Goal: Task Accomplishment & Management: Manage account settings

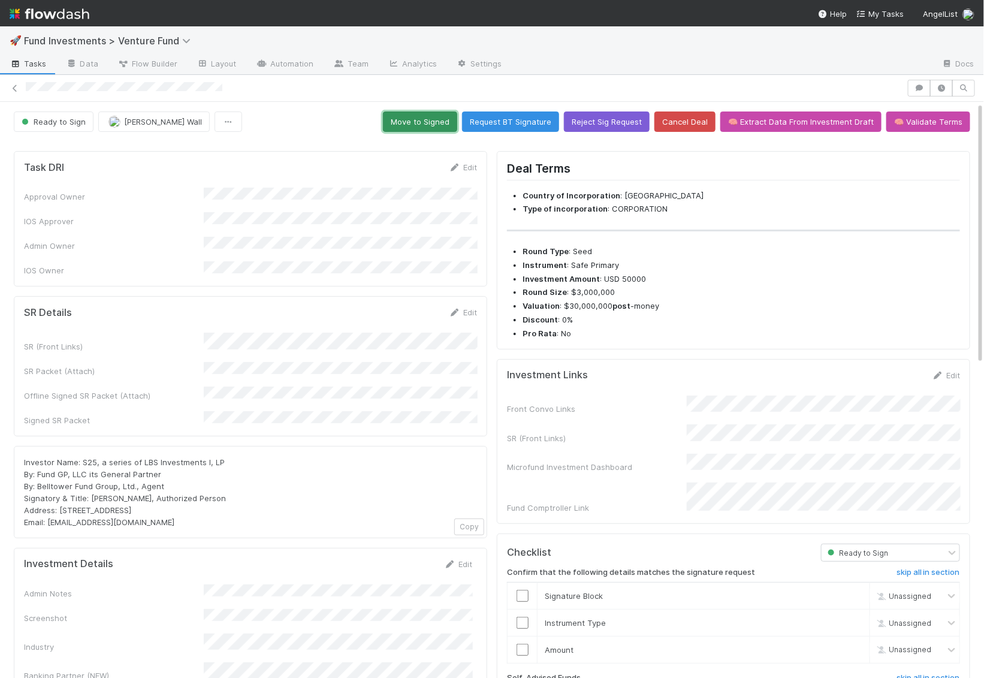
click at [444, 112] on button "Move to Signed" at bounding box center [420, 121] width 74 height 20
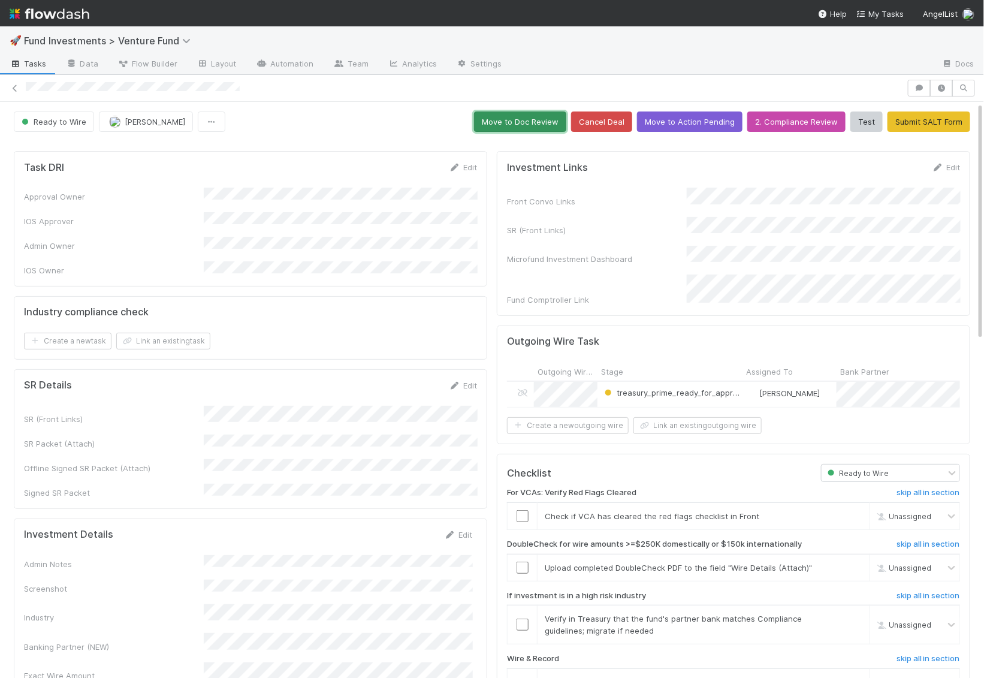
click at [531, 124] on button "Move to Doc Review" at bounding box center [520, 121] width 92 height 20
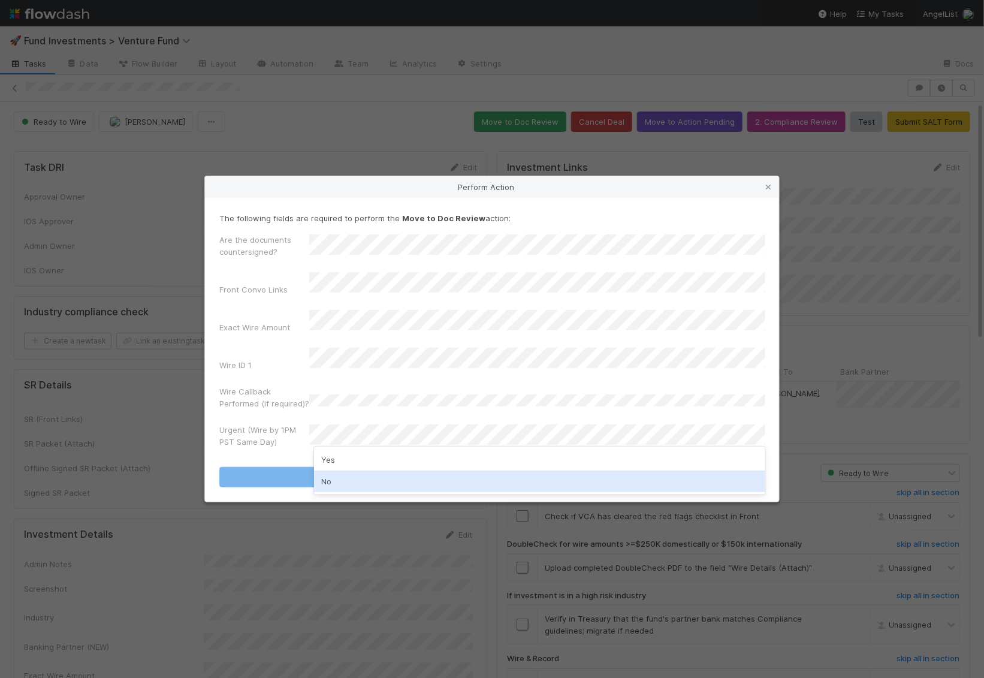
click at [381, 478] on div "No" at bounding box center [539, 482] width 451 height 22
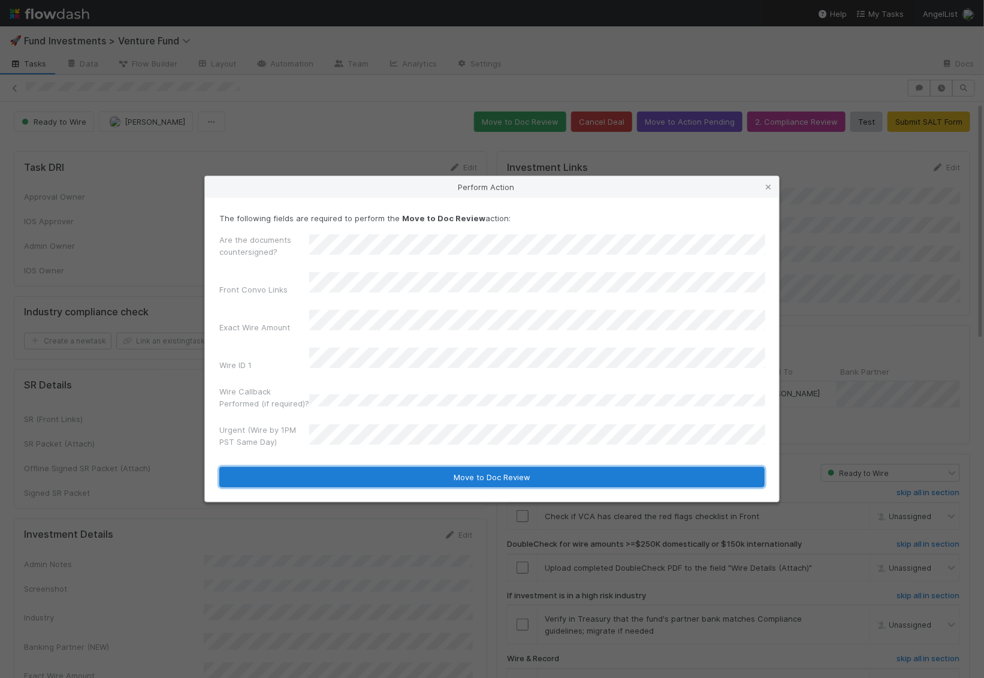
click at [381, 467] on button "Move to Doc Review" at bounding box center [491, 477] width 545 height 20
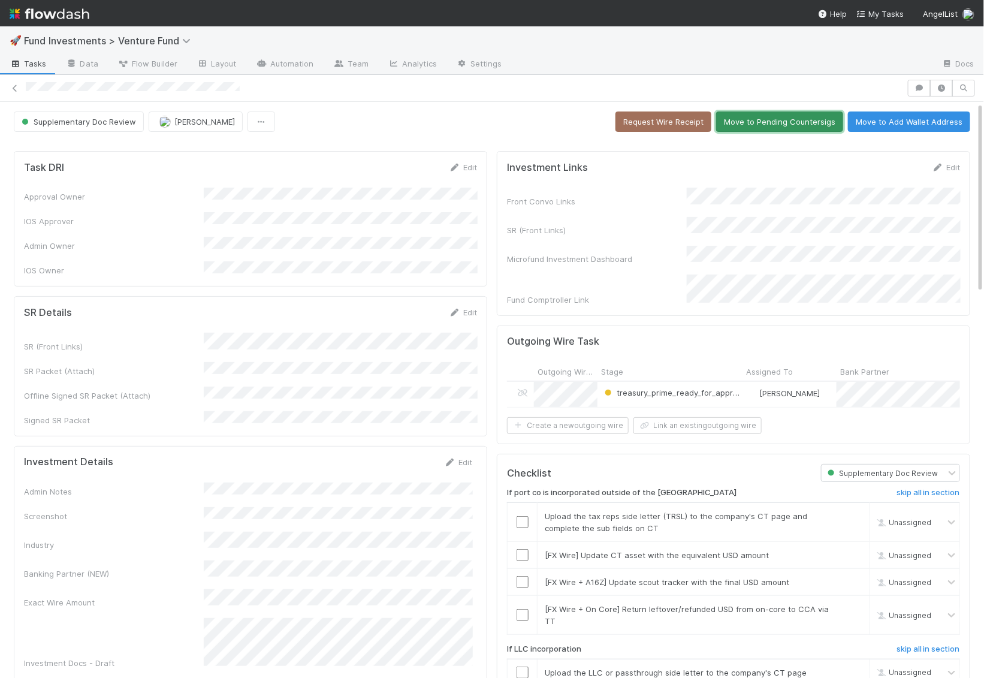
click at [810, 127] on button "Move to Pending Countersigs" at bounding box center [779, 121] width 127 height 20
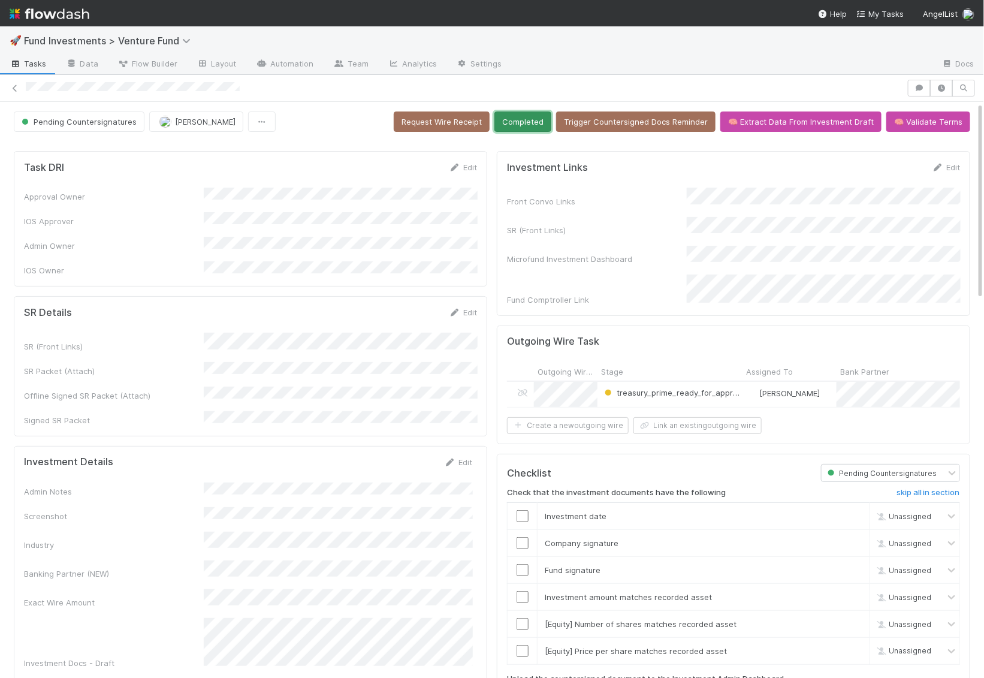
click at [537, 120] on button "Completed" at bounding box center [522, 121] width 57 height 20
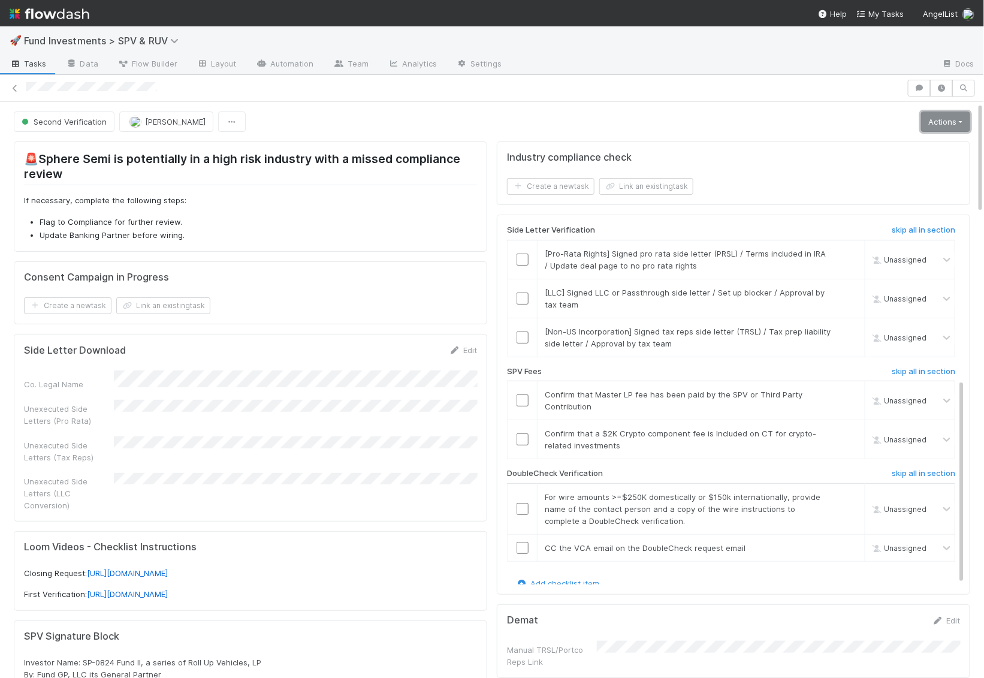
click at [939, 112] on link "Actions" at bounding box center [945, 121] width 49 height 20
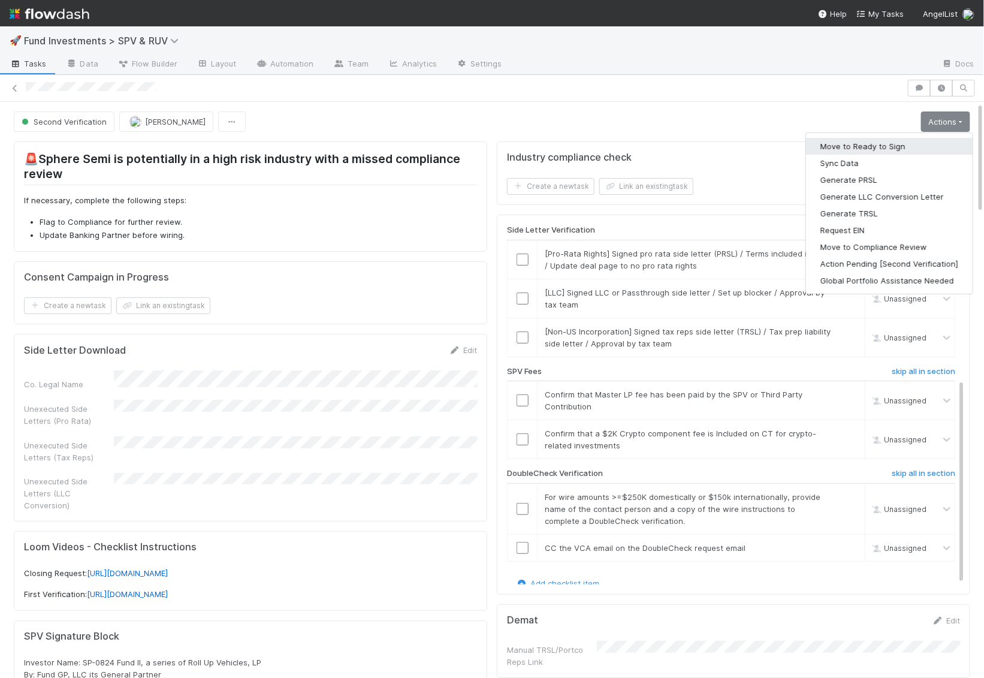
click at [933, 143] on button "Move to Ready to Sign" at bounding box center [889, 146] width 167 height 17
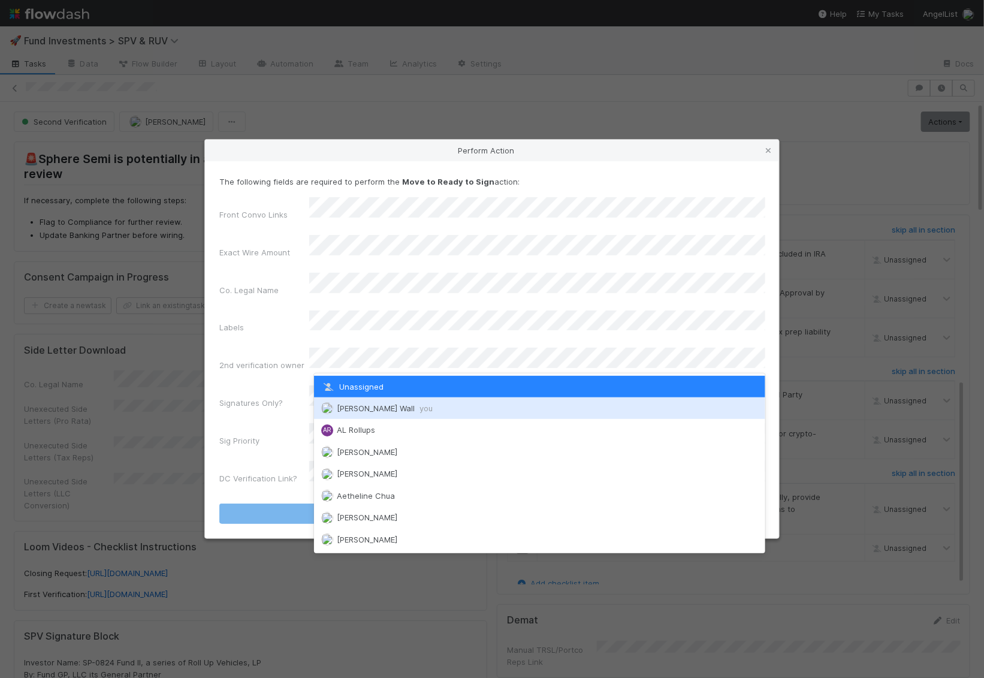
click at [355, 409] on span "Kennedy Wall you" at bounding box center [385, 408] width 96 height 10
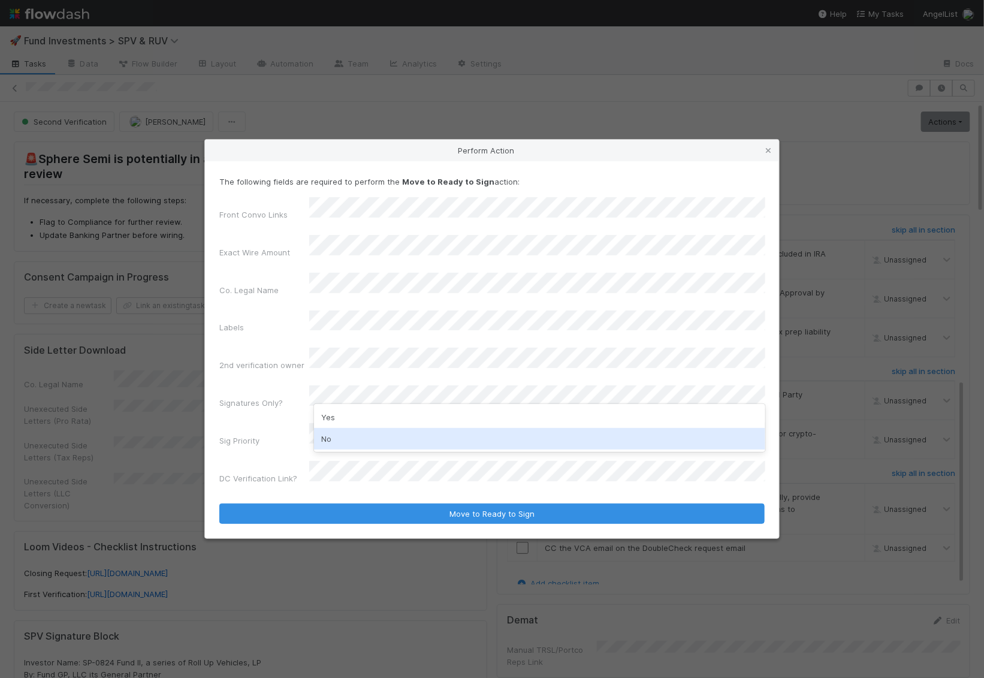
click at [346, 435] on div "No" at bounding box center [539, 439] width 451 height 22
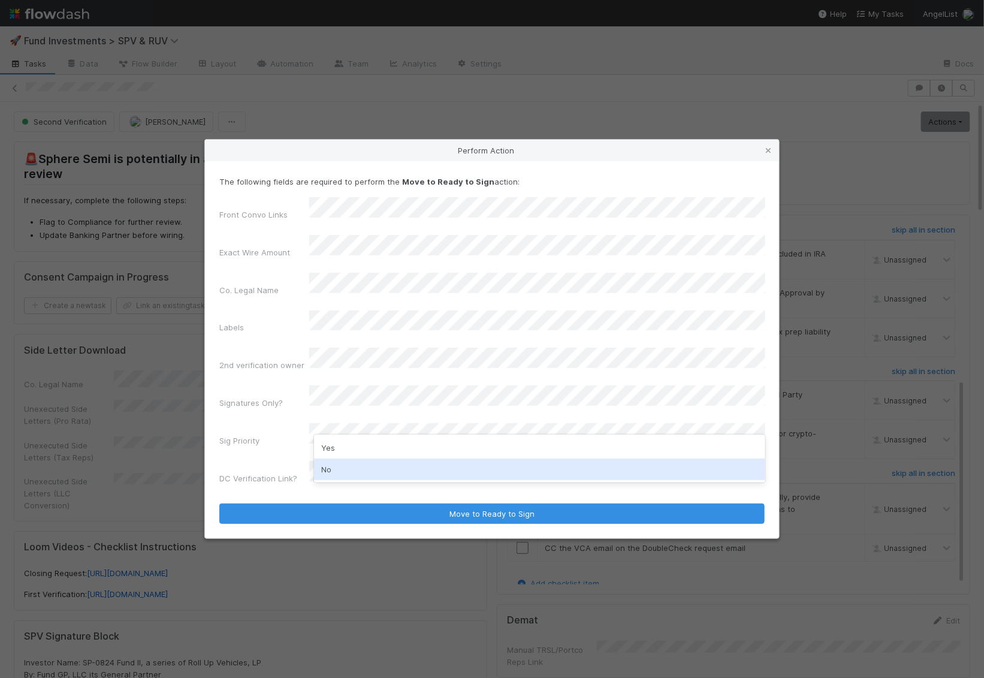
click at [345, 468] on div "No" at bounding box center [539, 470] width 451 height 22
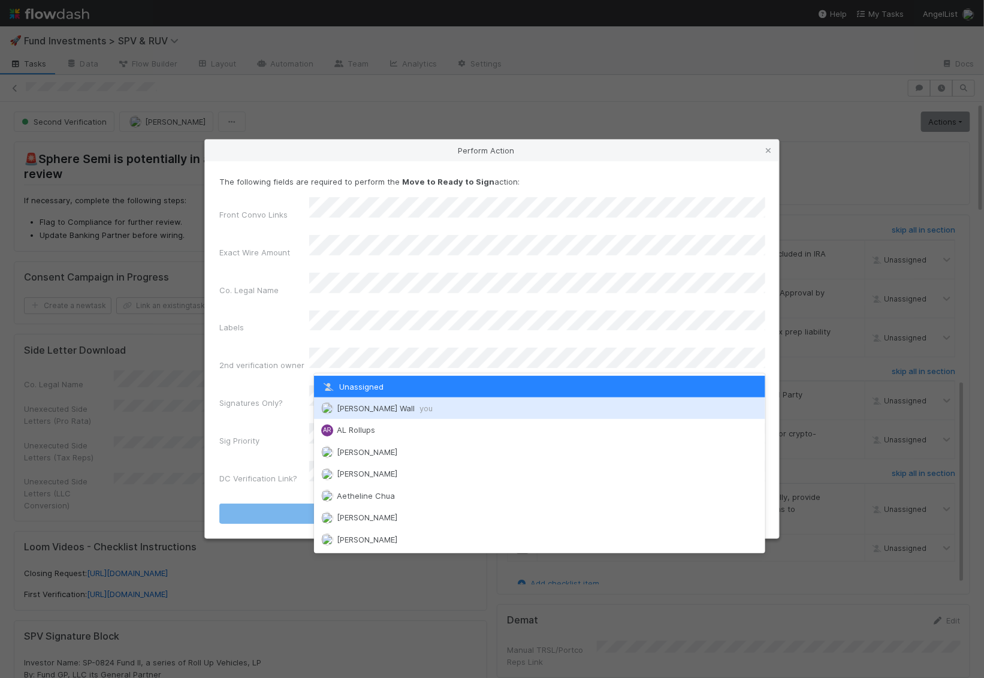
click at [345, 411] on span "Kennedy Wall you" at bounding box center [385, 408] width 96 height 10
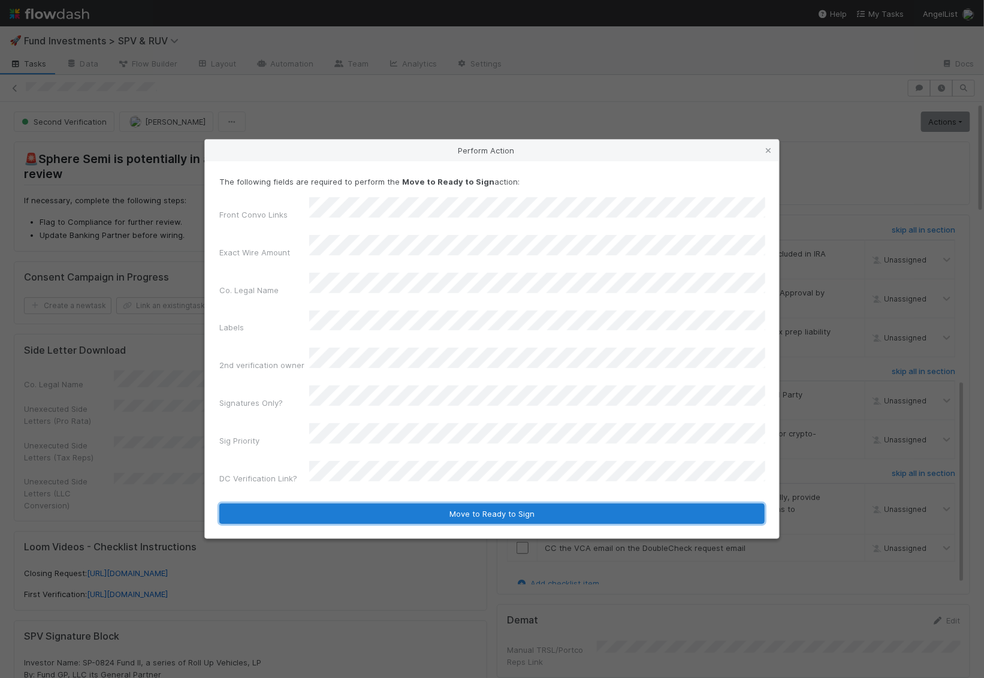
click at [374, 503] on button "Move to Ready to Sign" at bounding box center [491, 513] width 545 height 20
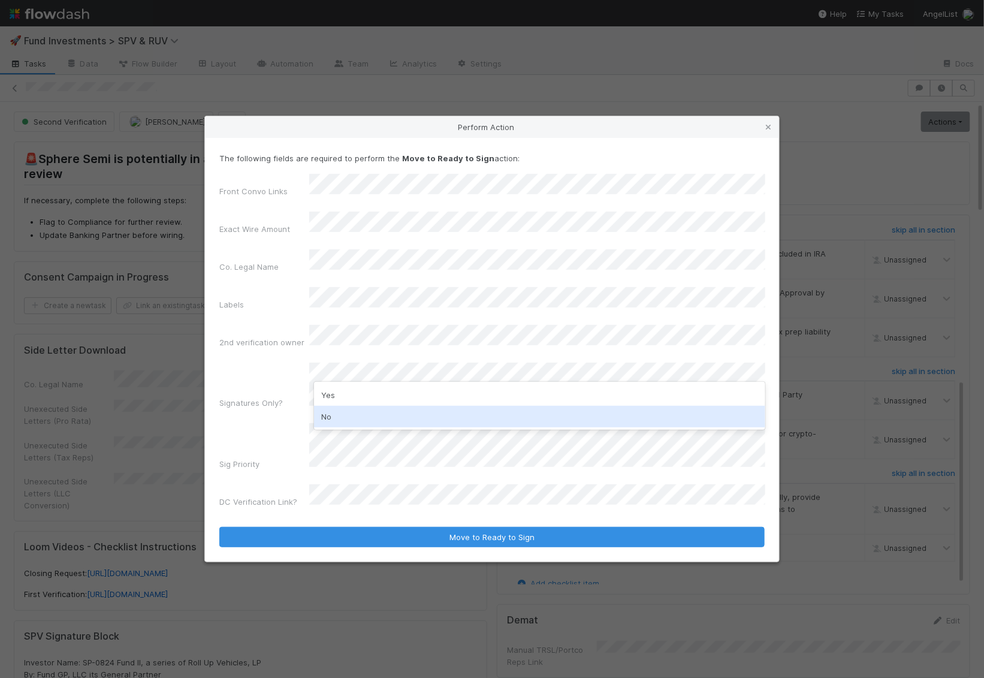
click at [333, 408] on div "No" at bounding box center [539, 417] width 451 height 22
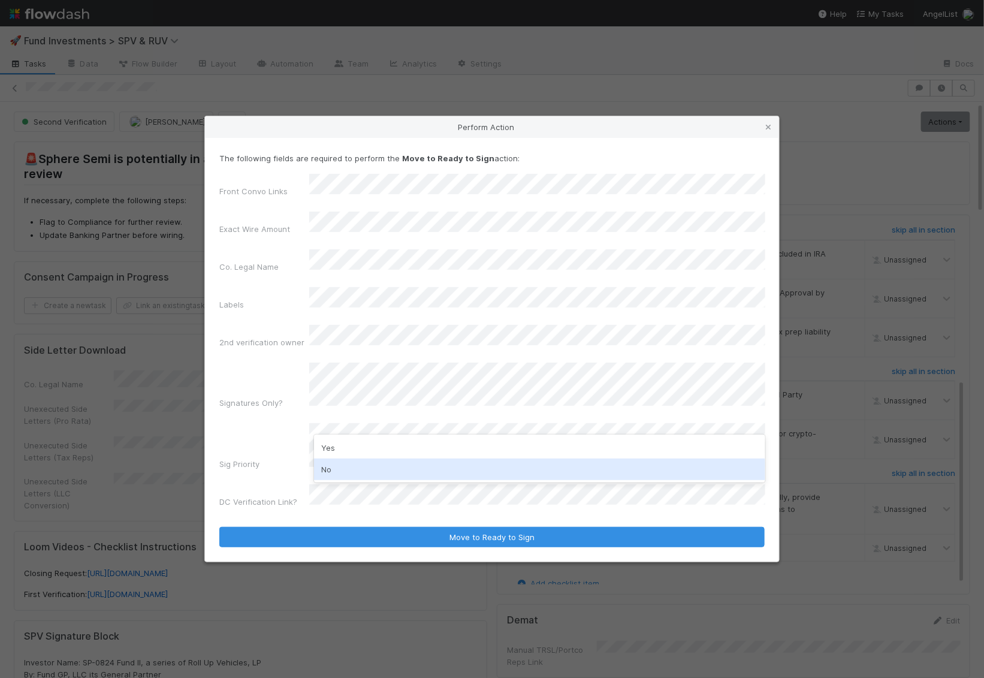
click at [328, 468] on div "No" at bounding box center [539, 470] width 451 height 22
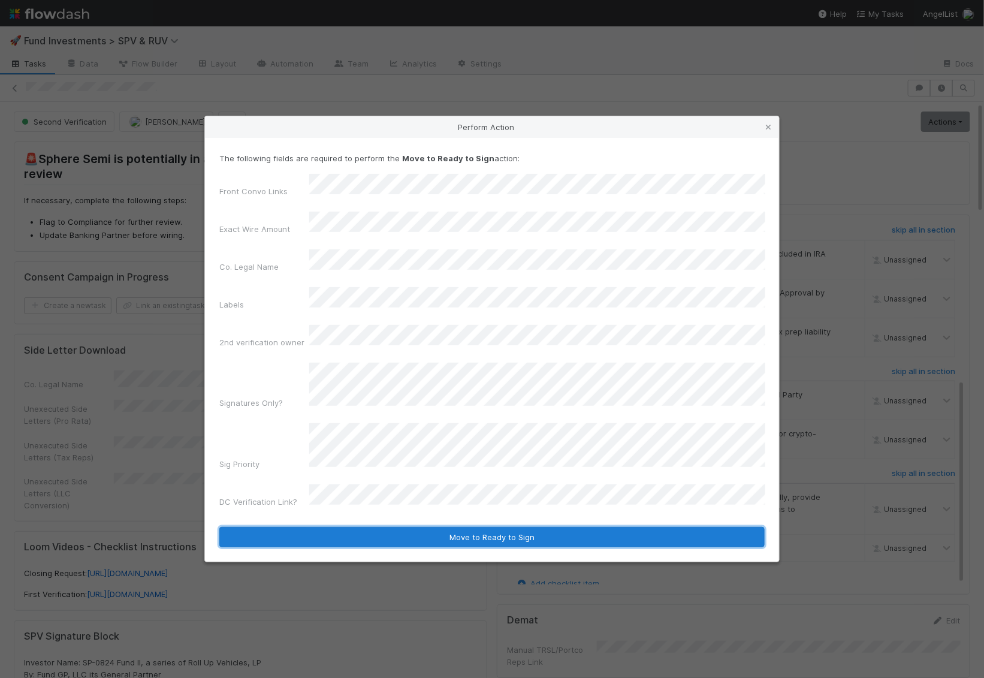
click at [330, 527] on button "Move to Ready to Sign" at bounding box center [491, 537] width 545 height 20
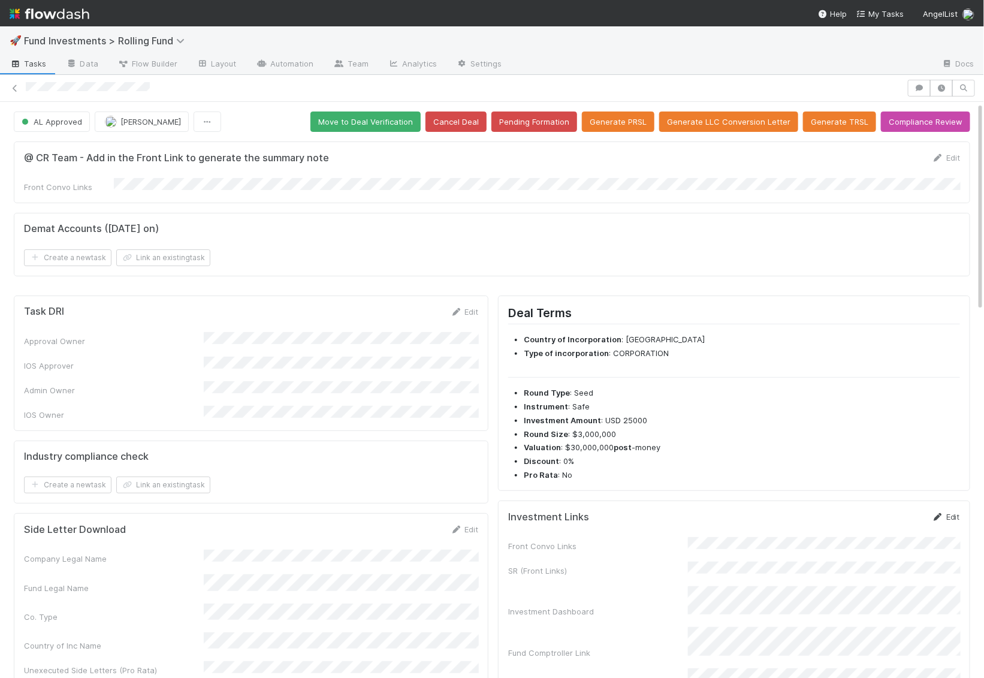
click at [954, 512] on link "Edit" at bounding box center [946, 517] width 28 height 10
click at [711, 560] on div "Front Convo Links SR (Front Links) Investment Dashboard Fund Comptroller Link T…" at bounding box center [734, 622] width 452 height 155
click at [891, 513] on button "Save" at bounding box center [896, 521] width 34 height 20
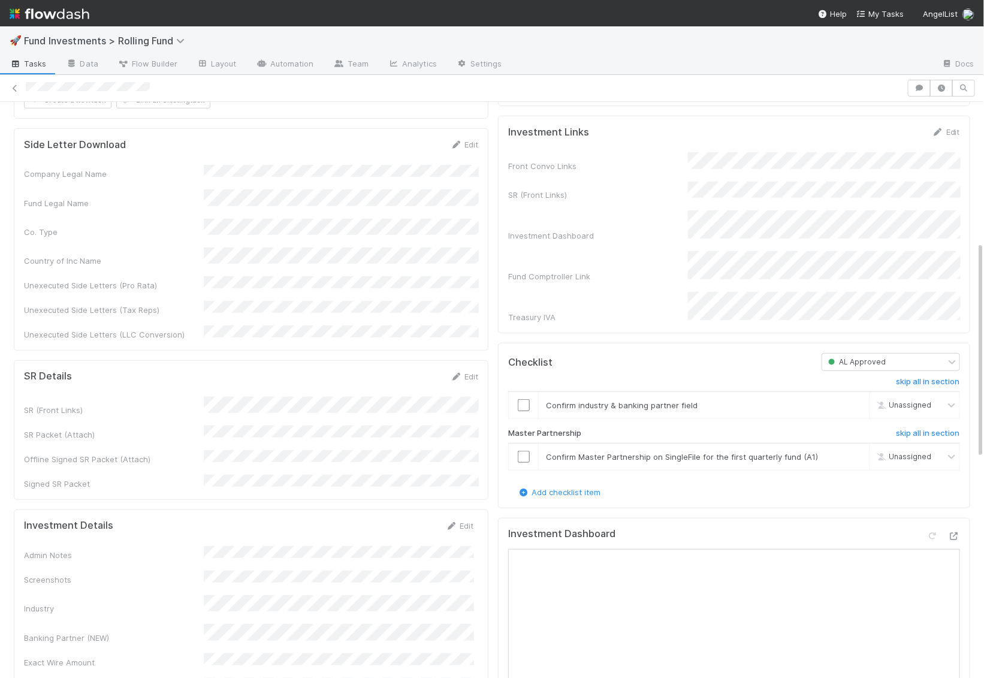
scroll to position [498, 0]
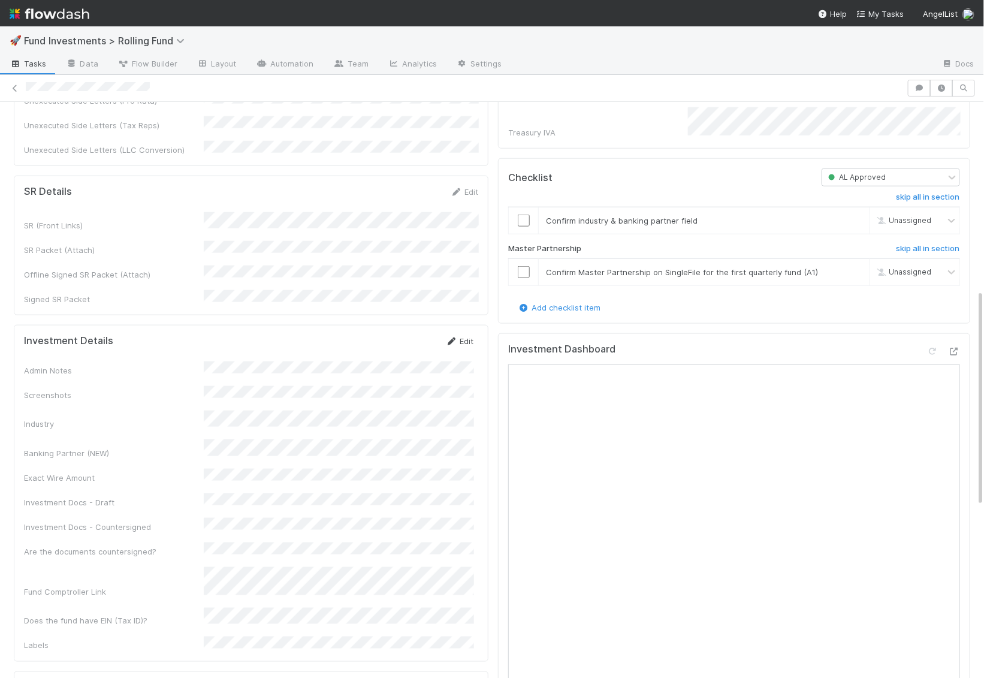
click at [469, 336] on link "Edit" at bounding box center [459, 341] width 28 height 10
click at [406, 335] on button "Save" at bounding box center [410, 345] width 34 height 20
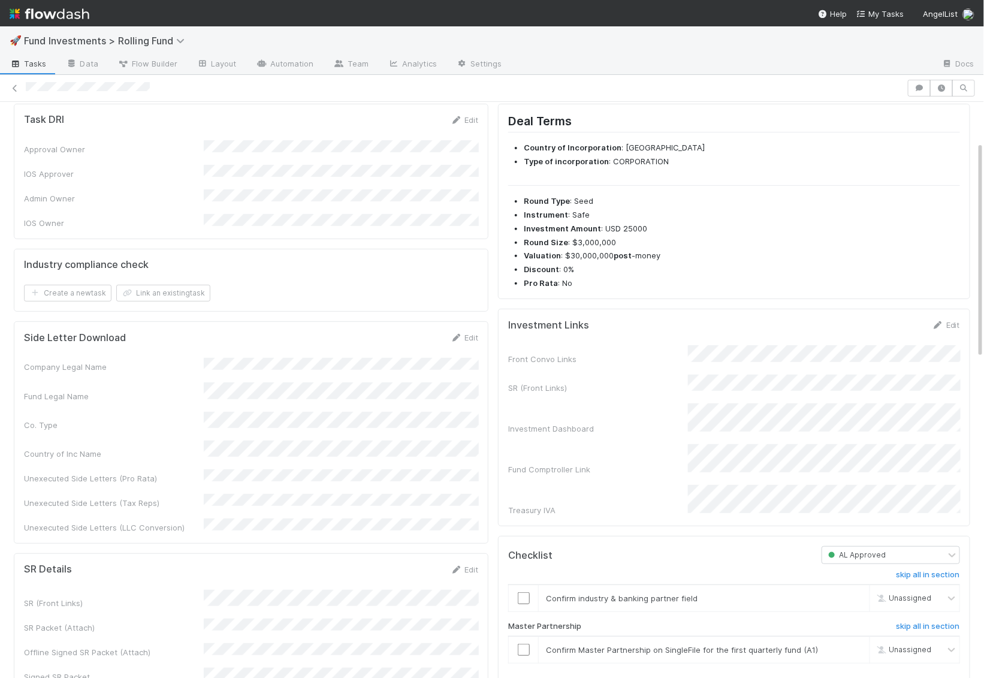
scroll to position [0, 0]
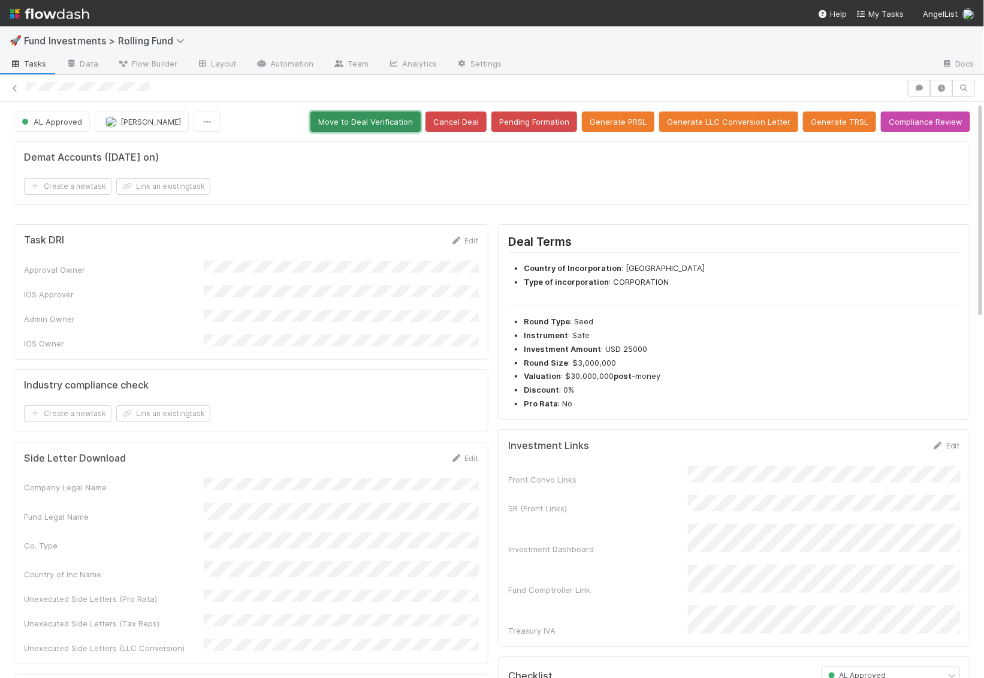
click at [382, 127] on button "Move to Deal Verification" at bounding box center [365, 121] width 110 height 20
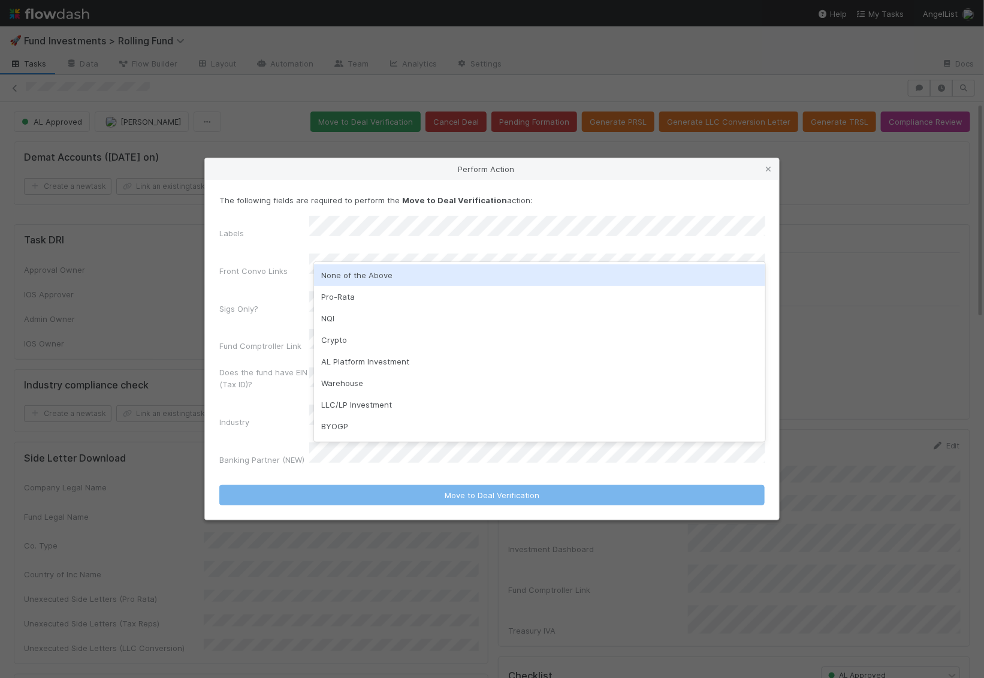
click at [394, 269] on div "None of the Above" at bounding box center [539, 275] width 451 height 22
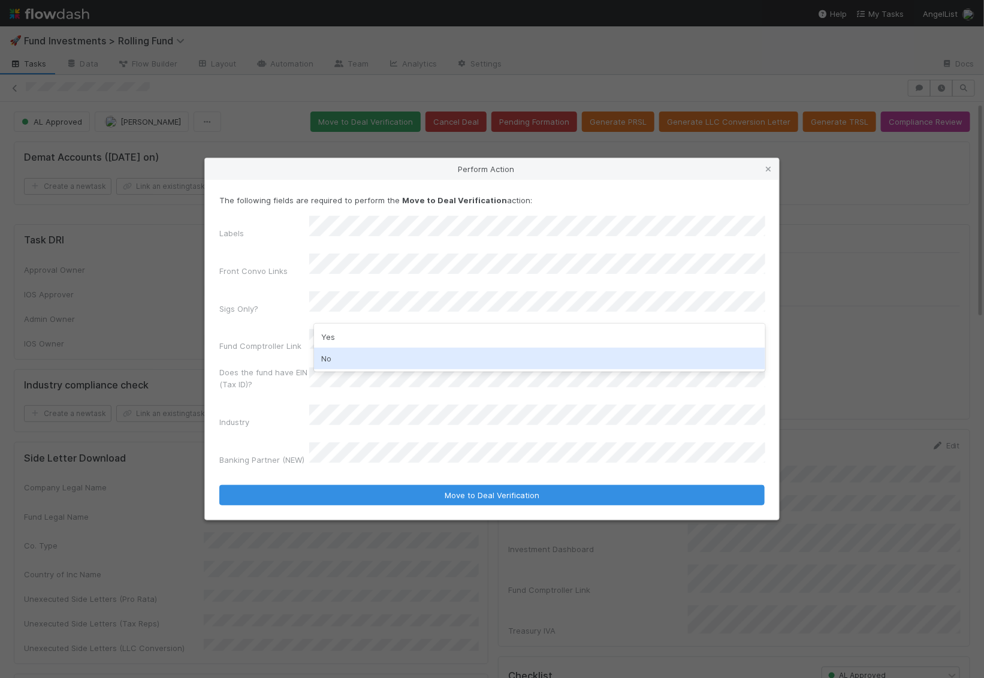
click at [372, 357] on div "No" at bounding box center [539, 359] width 451 height 22
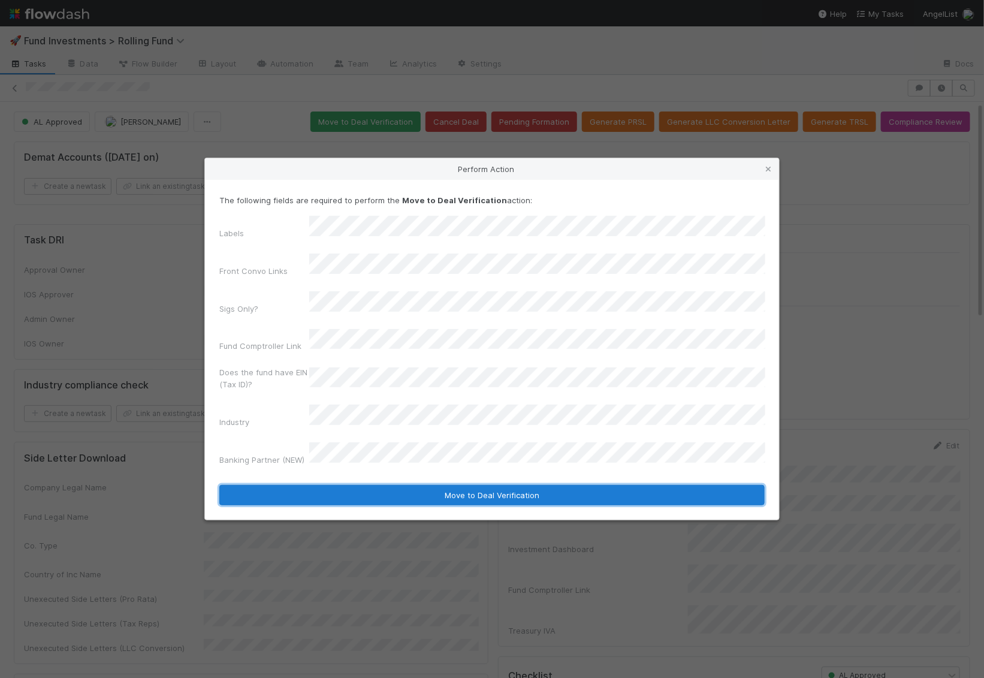
click at [389, 485] on button "Move to Deal Verification" at bounding box center [491, 495] width 545 height 20
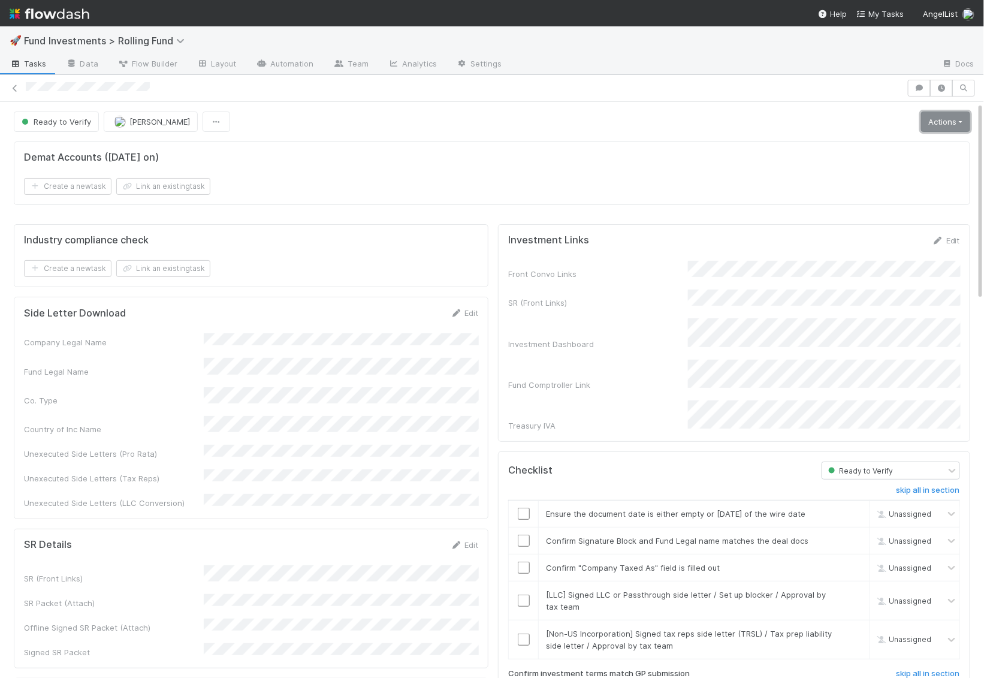
click at [946, 124] on link "Actions" at bounding box center [945, 121] width 49 height 20
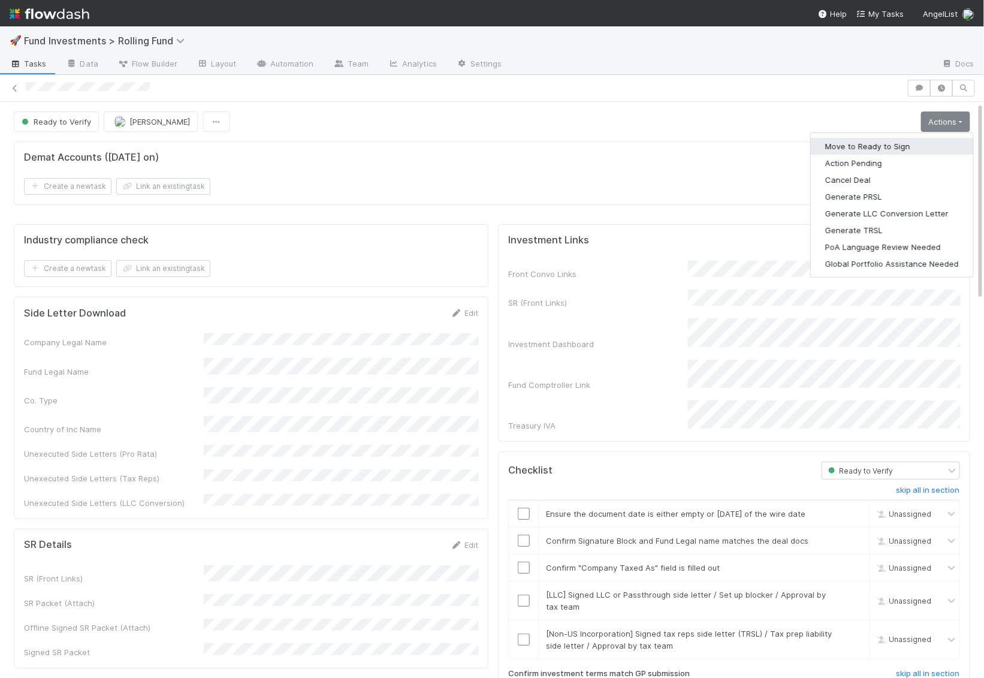
click at [924, 144] on button "Move to Ready to Sign" at bounding box center [892, 146] width 162 height 17
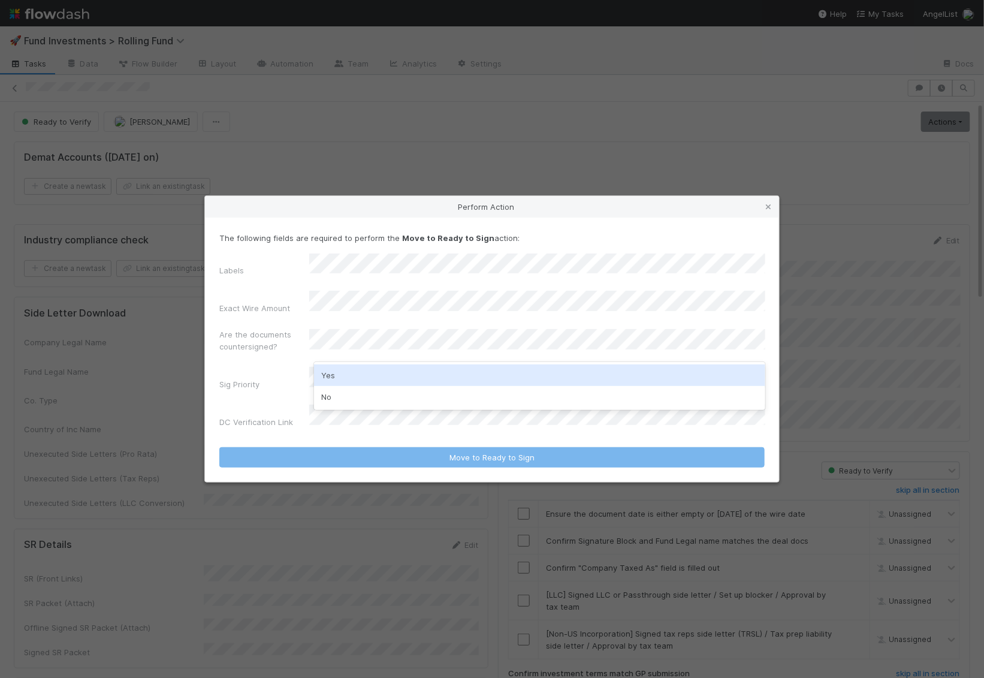
click at [405, 384] on div "Yes" at bounding box center [539, 375] width 451 height 22
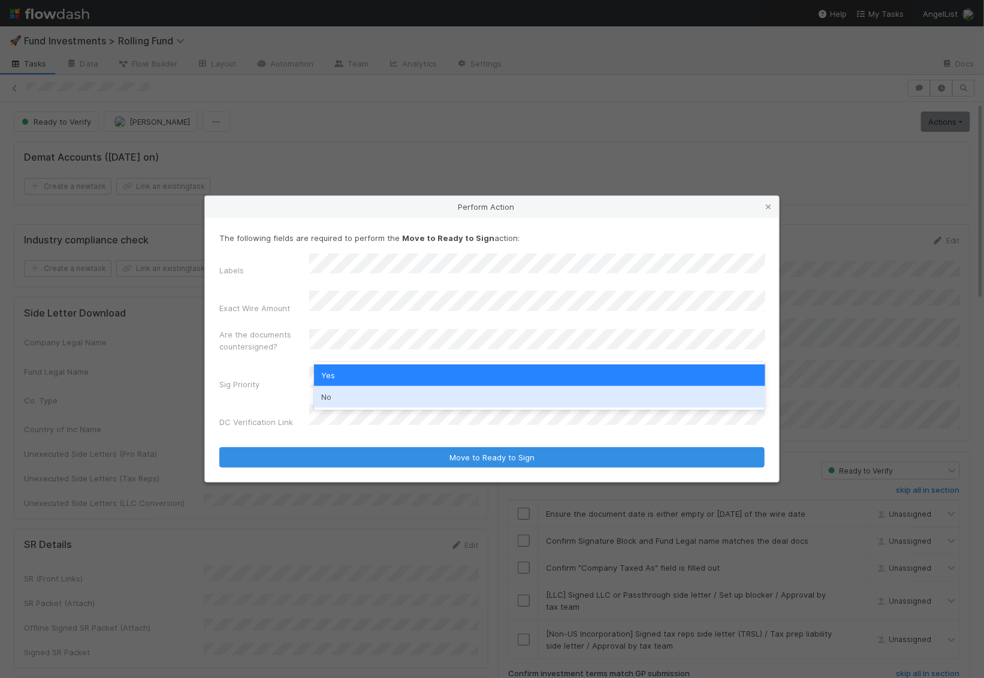
click at [373, 399] on div "No" at bounding box center [539, 397] width 451 height 22
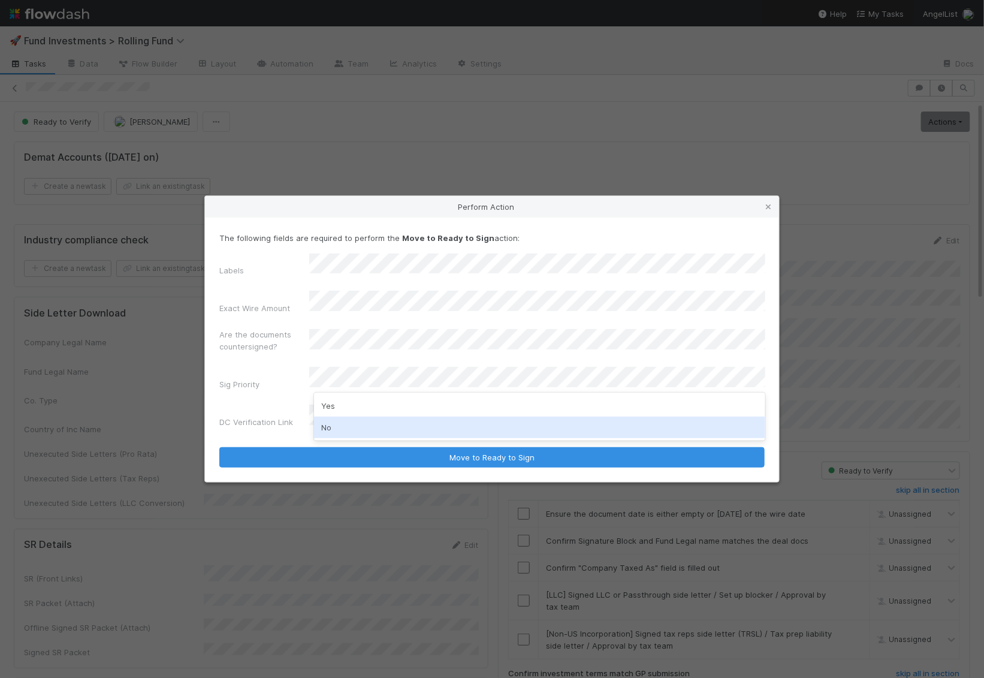
click at [360, 427] on div "No" at bounding box center [539, 428] width 451 height 22
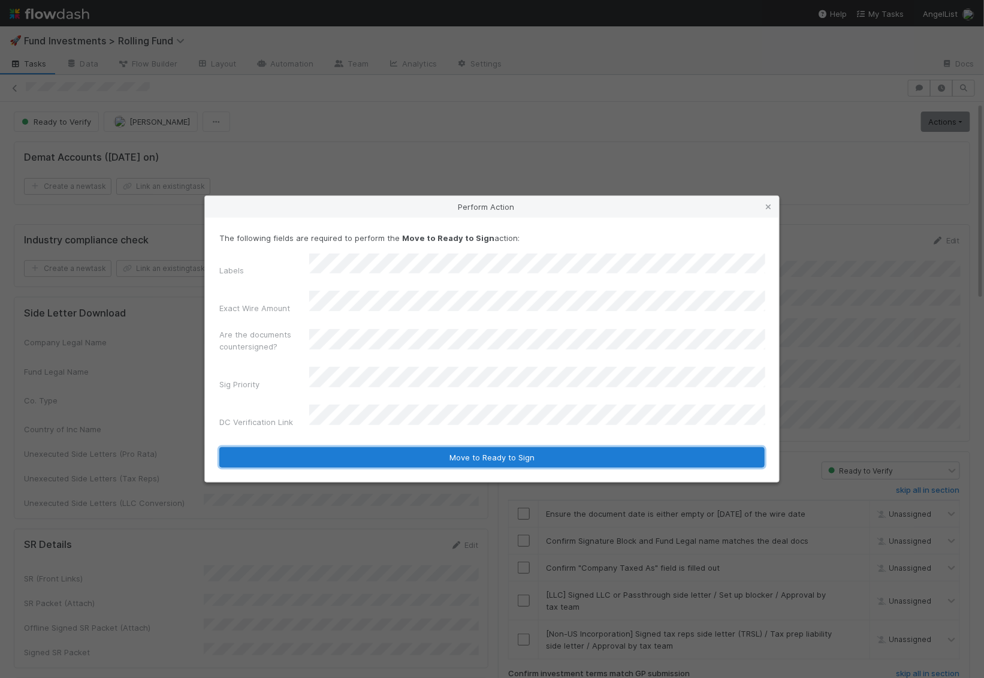
click at [384, 447] on button "Move to Ready to Sign" at bounding box center [491, 457] width 545 height 20
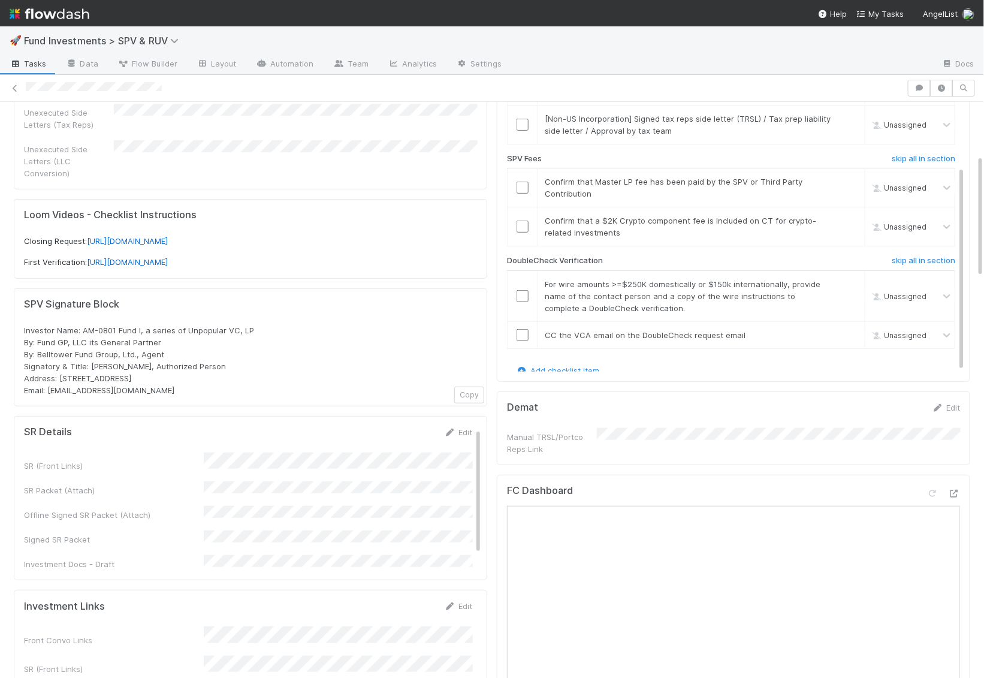
scroll to position [324, 0]
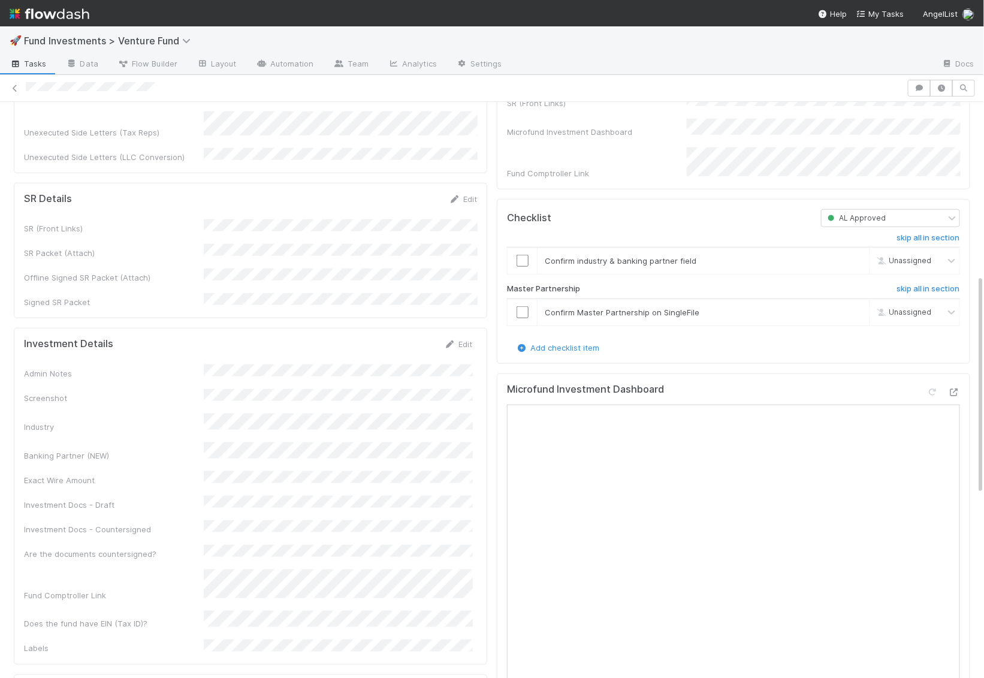
scroll to position [491, 0]
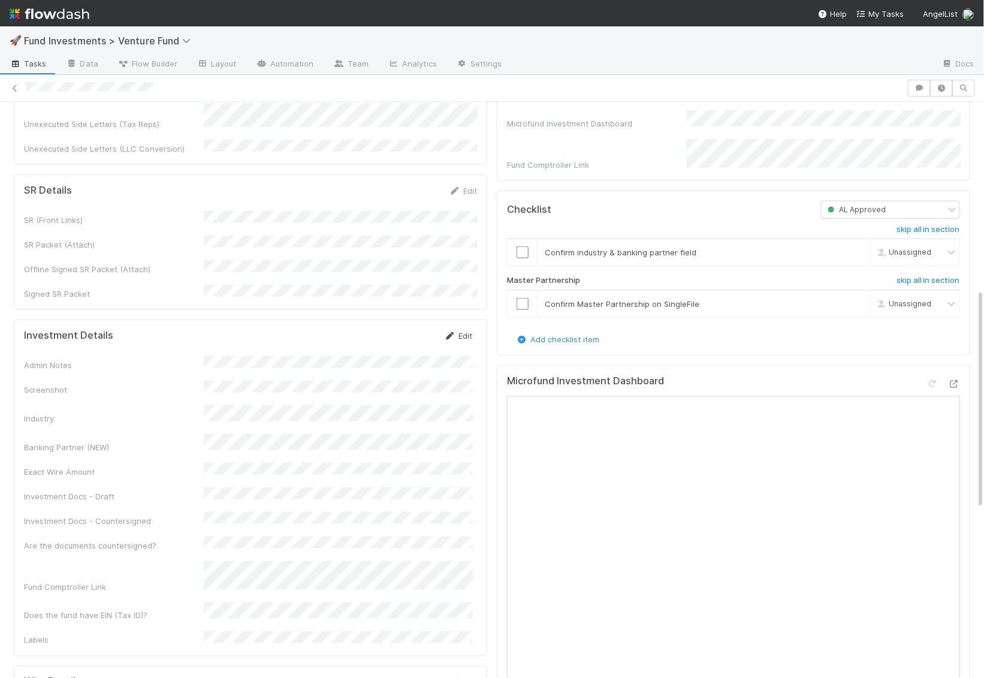
click at [463, 331] on link "Edit" at bounding box center [458, 336] width 28 height 10
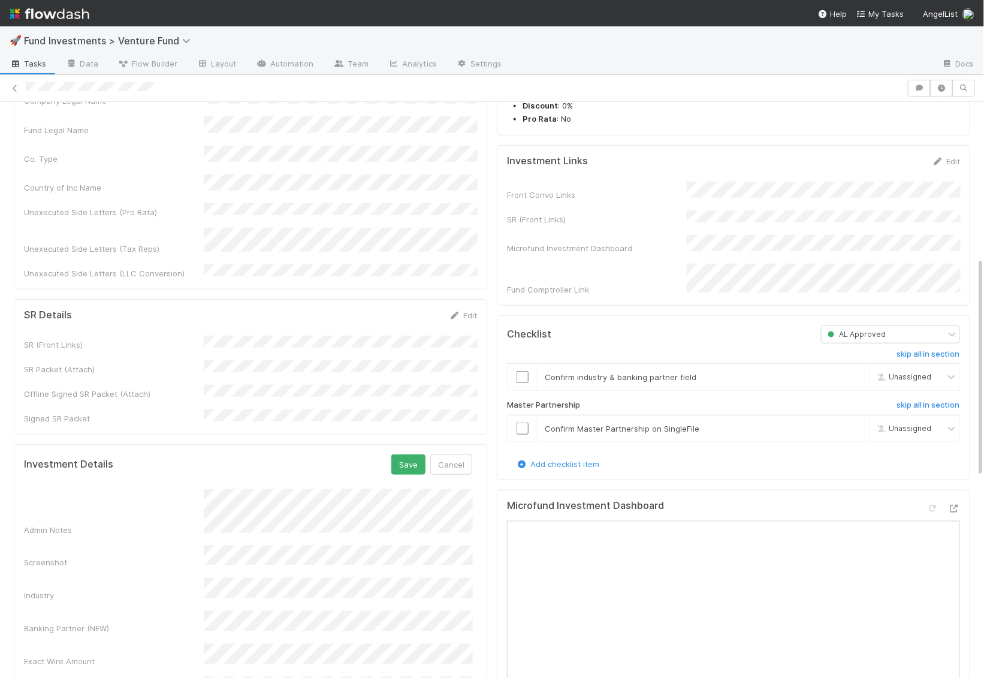
scroll to position [225, 0]
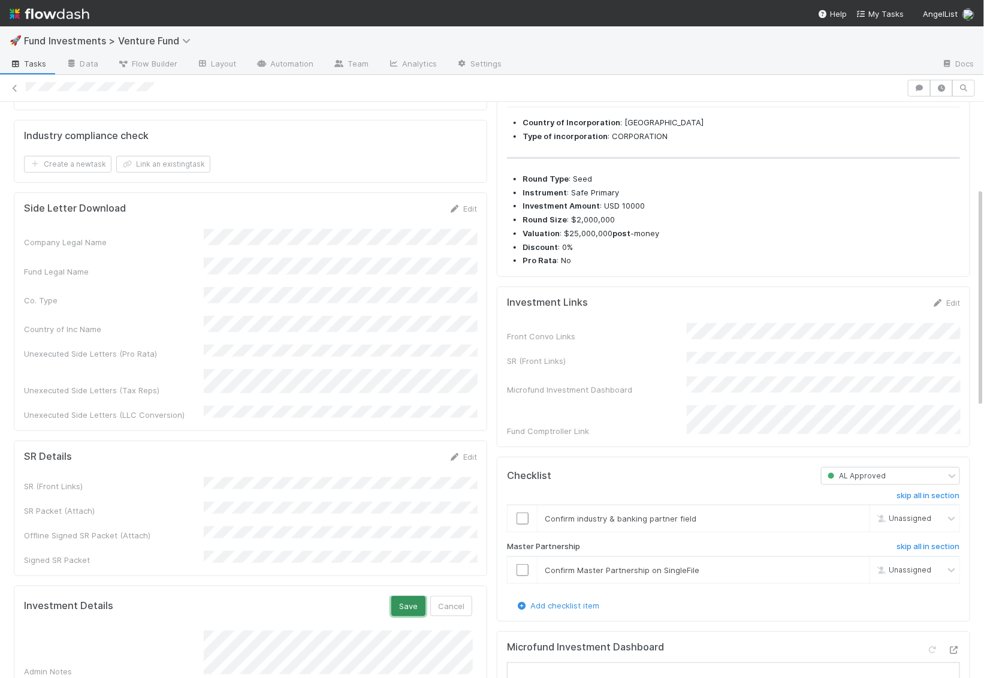
click at [398, 596] on button "Save" at bounding box center [408, 606] width 34 height 20
click at [956, 307] on link "Edit" at bounding box center [946, 303] width 28 height 10
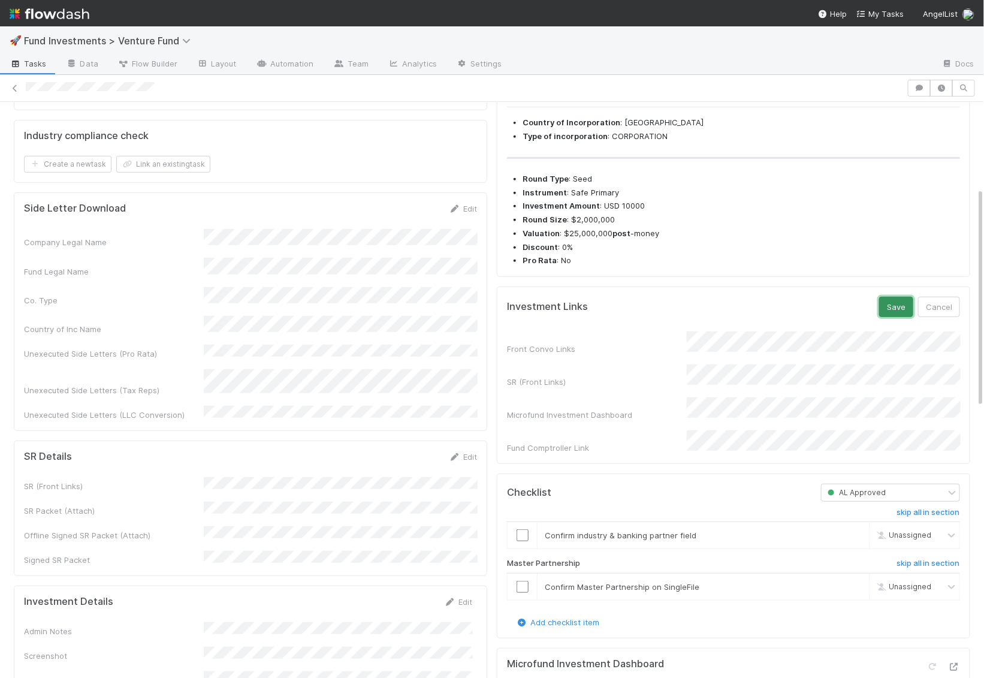
click at [897, 317] on button "Save" at bounding box center [896, 307] width 34 height 20
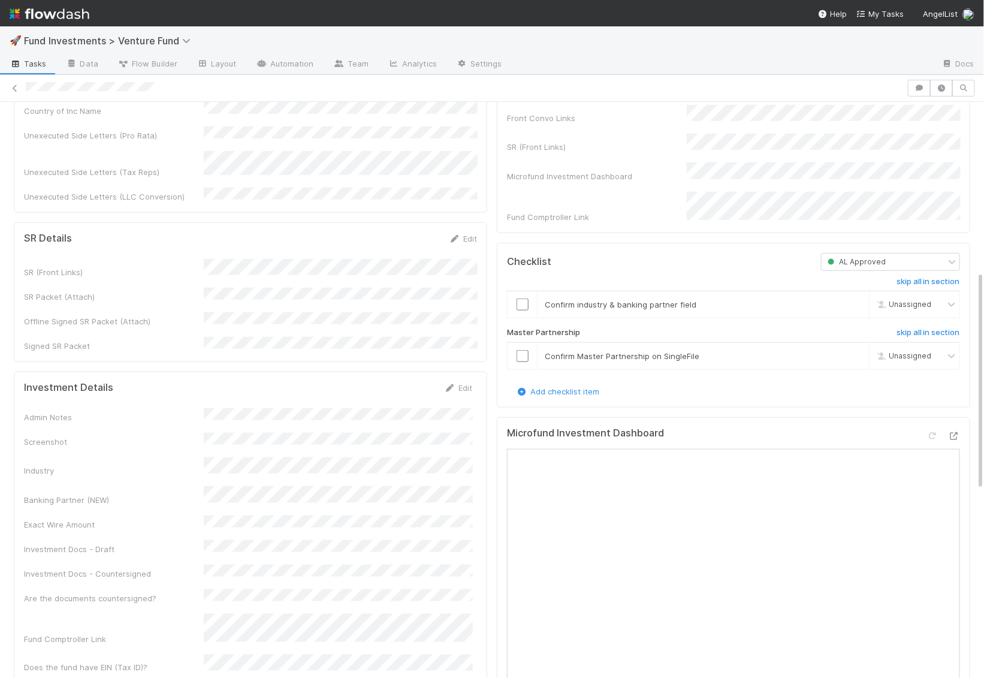
scroll to position [471, 0]
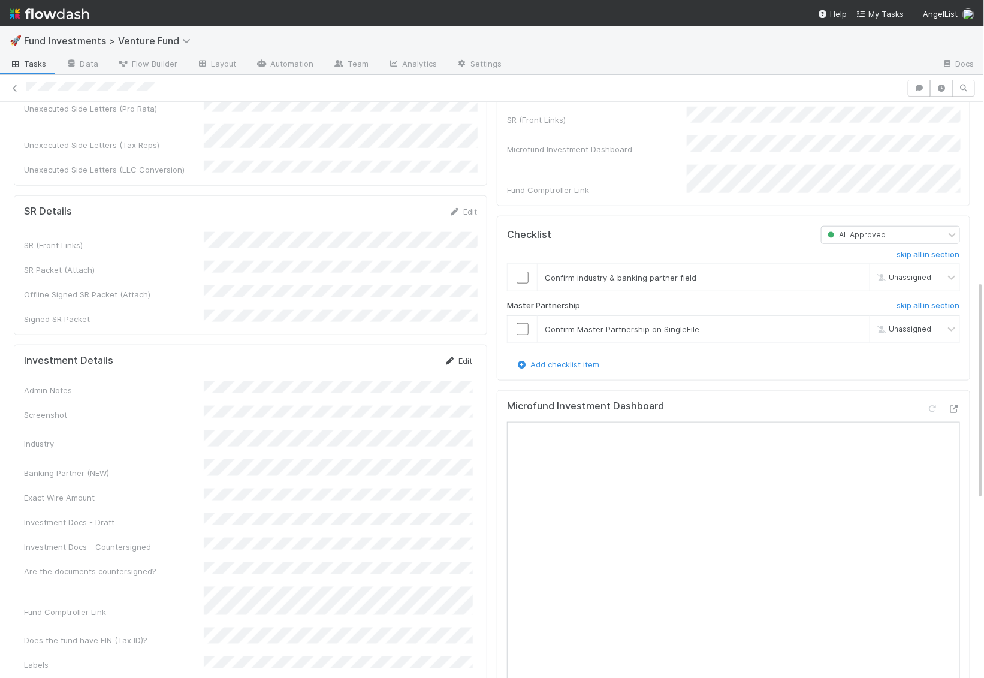
click at [459, 356] on link "Edit" at bounding box center [458, 361] width 28 height 10
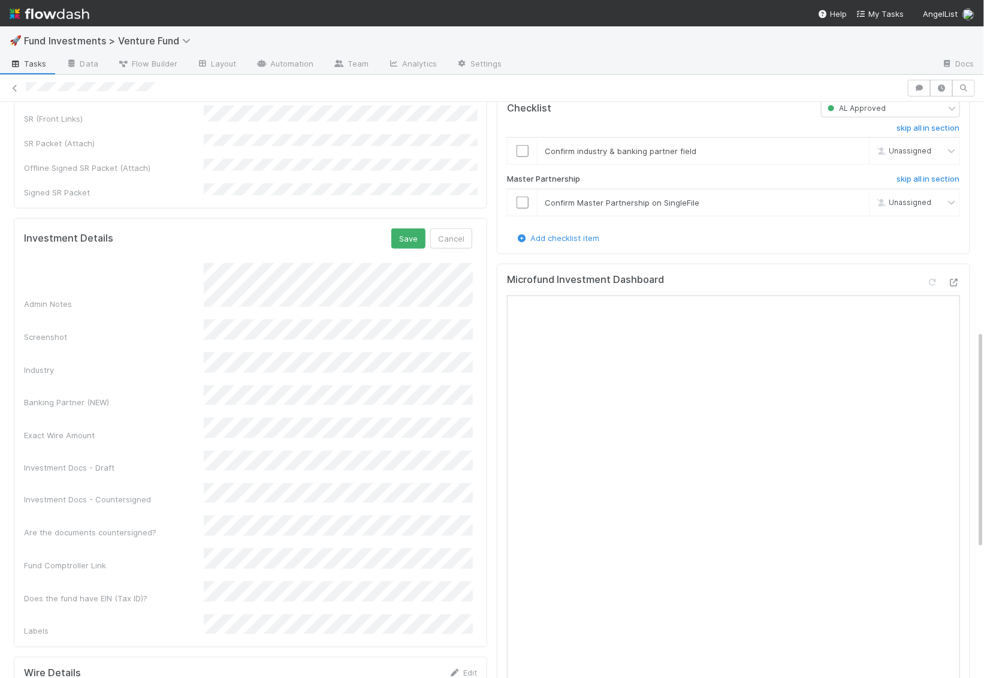
scroll to position [601, 0]
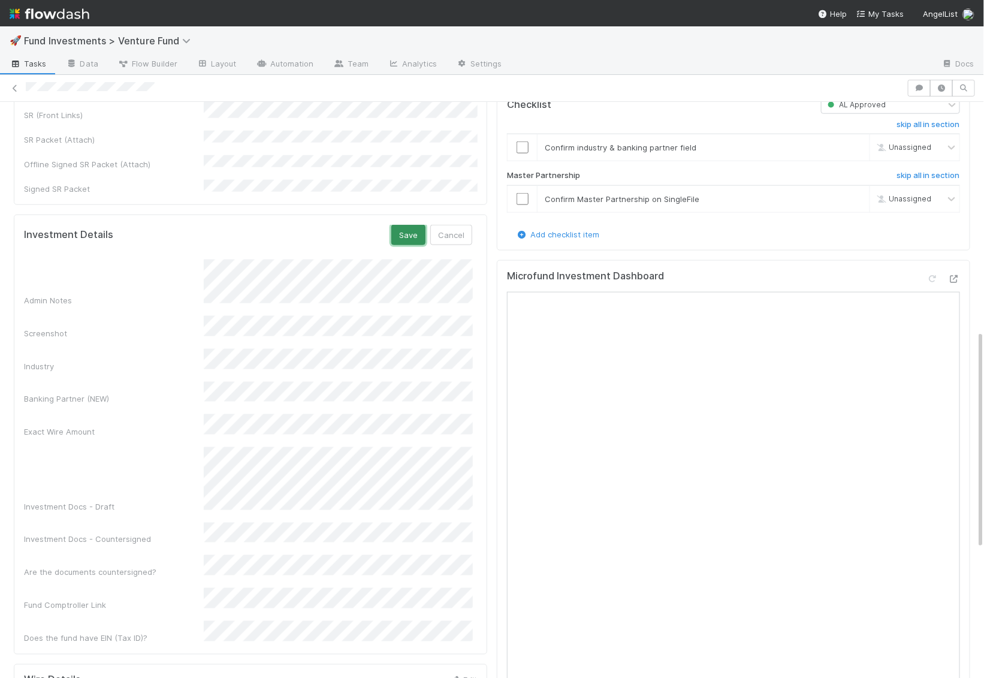
click at [413, 225] on button "Save" at bounding box center [408, 235] width 34 height 20
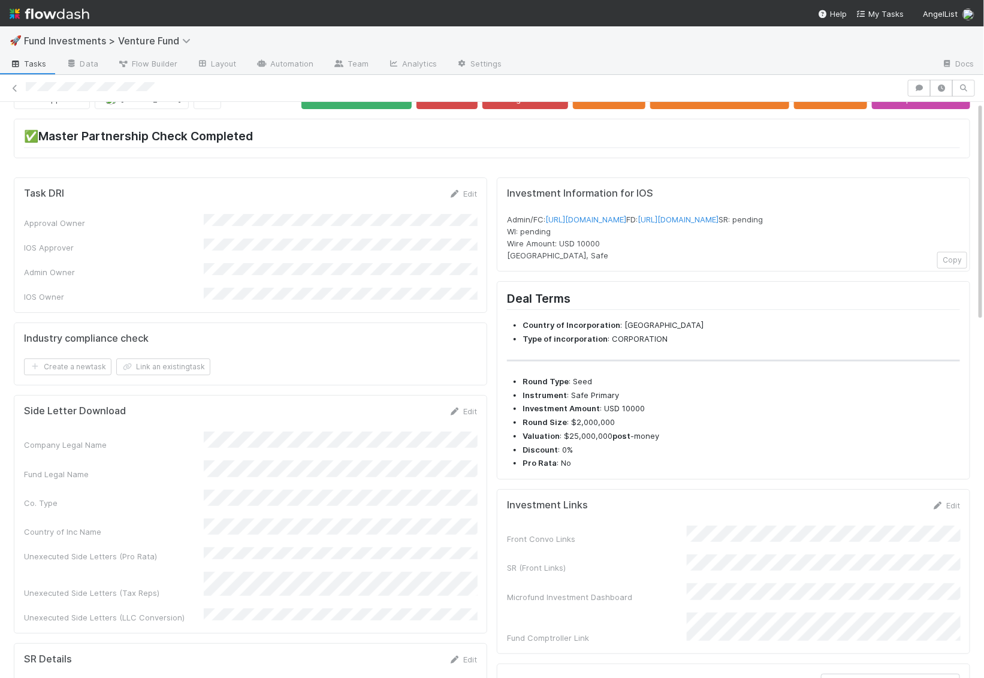
scroll to position [0, 0]
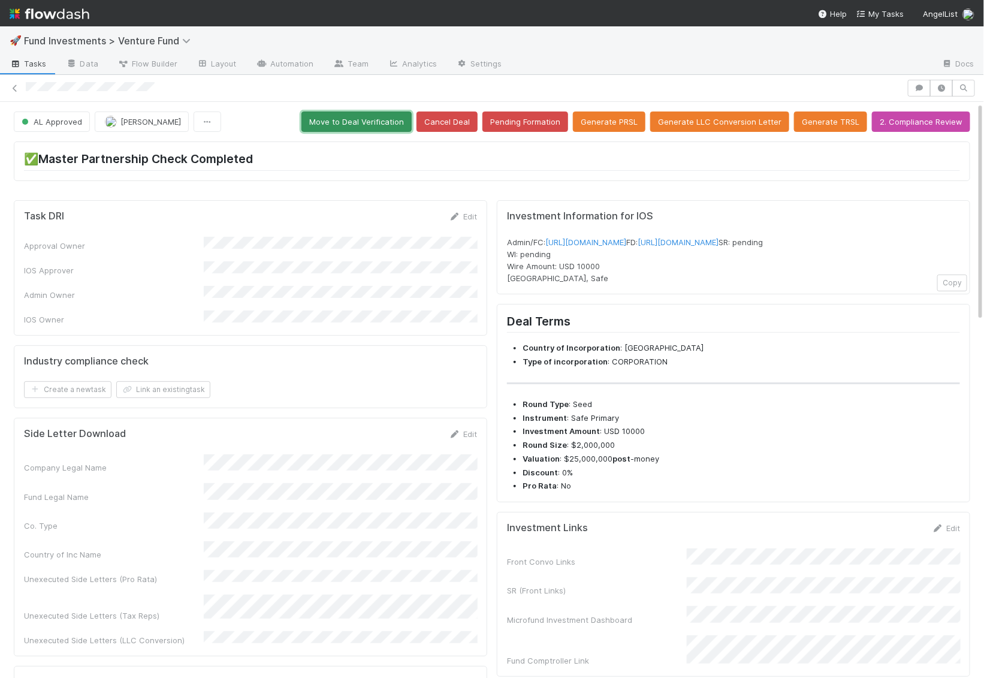
click at [382, 127] on button "Move to Deal Verification" at bounding box center [356, 121] width 110 height 20
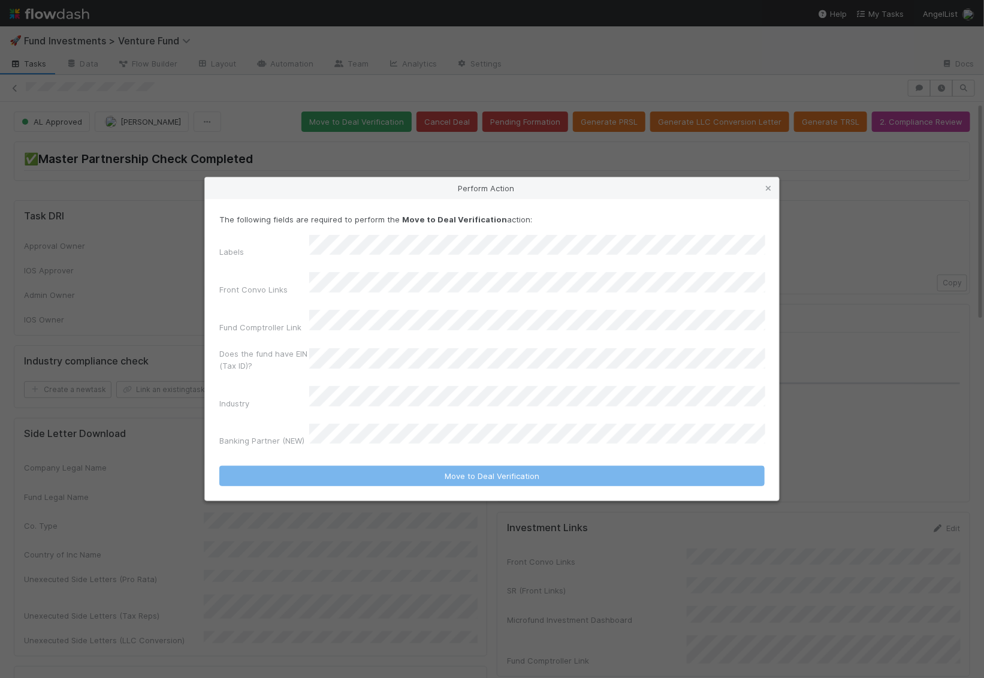
click at [364, 277] on div "Labels Front Convo Links Fund Comptroller Link Does the fund have EIN (Tax ID)?…" at bounding box center [491, 343] width 545 height 216
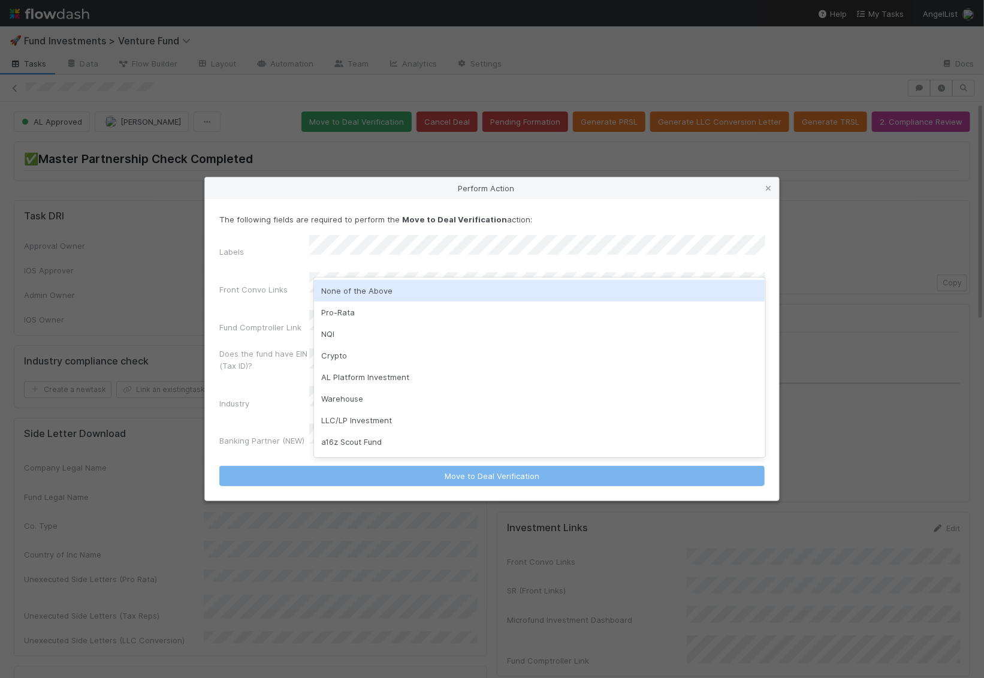
click at [363, 286] on div "None of the Above" at bounding box center [539, 291] width 451 height 22
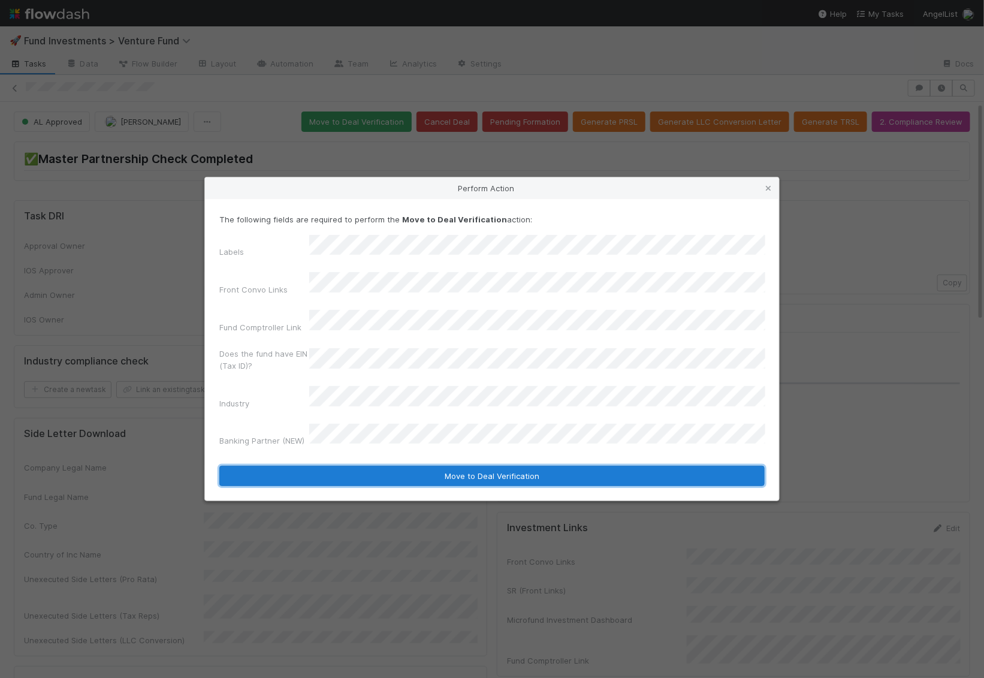
click at [373, 466] on button "Move to Deal Verification" at bounding box center [491, 476] width 545 height 20
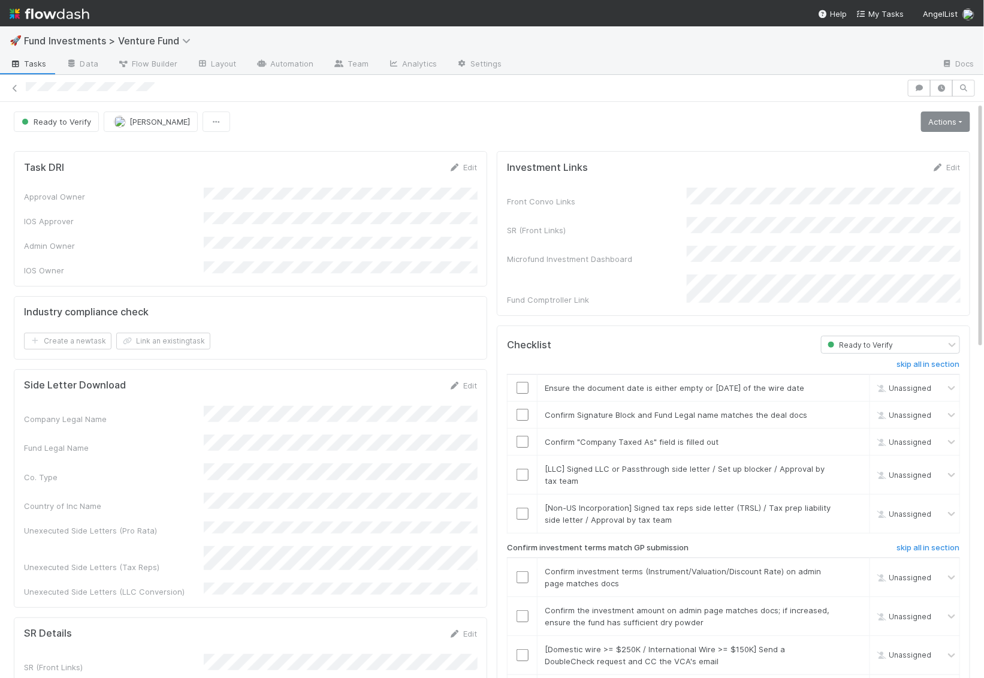
drag, startPoint x: 955, startPoint y: 107, endPoint x: 952, endPoint y: 116, distance: 9.3
click at [950, 122] on link "Actions" at bounding box center [945, 121] width 49 height 20
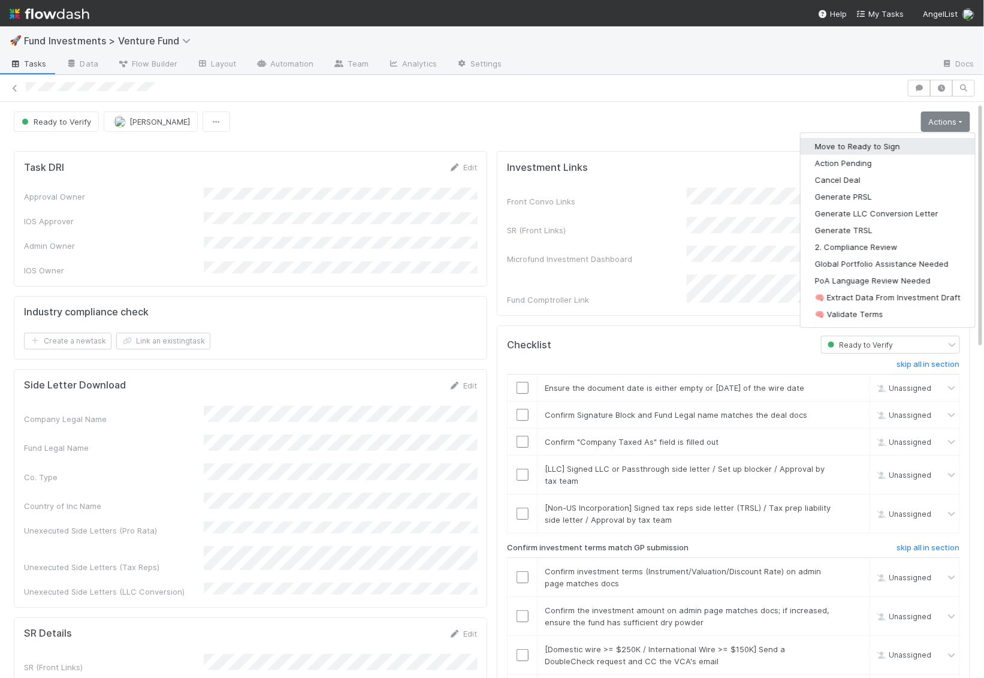
click at [916, 145] on button "Move to Ready to Sign" at bounding box center [888, 146] width 174 height 17
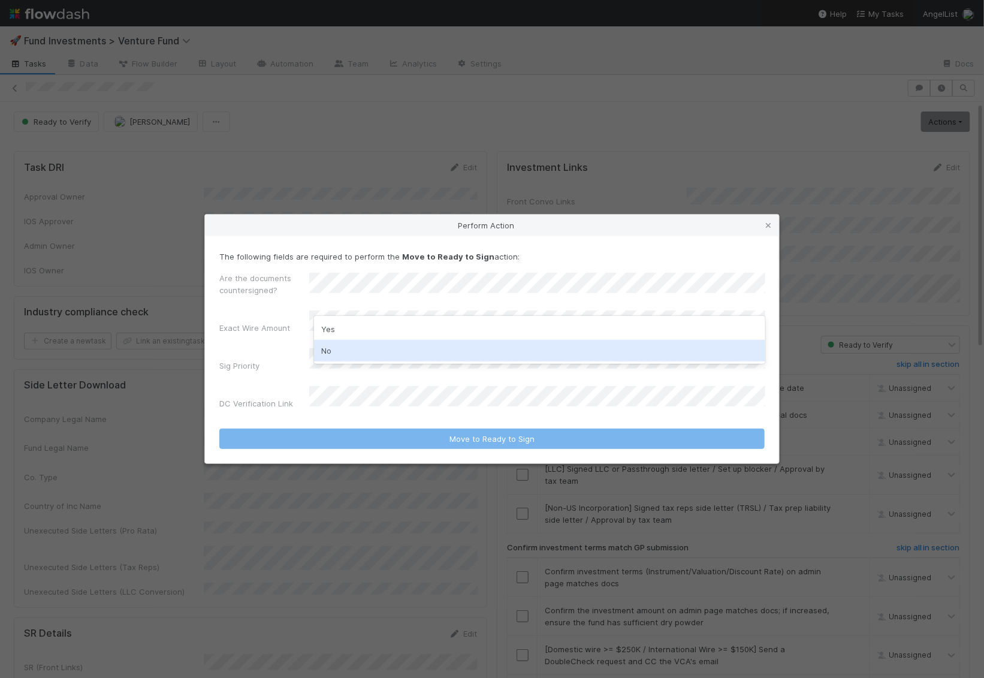
click at [357, 352] on div "No" at bounding box center [539, 351] width 451 height 22
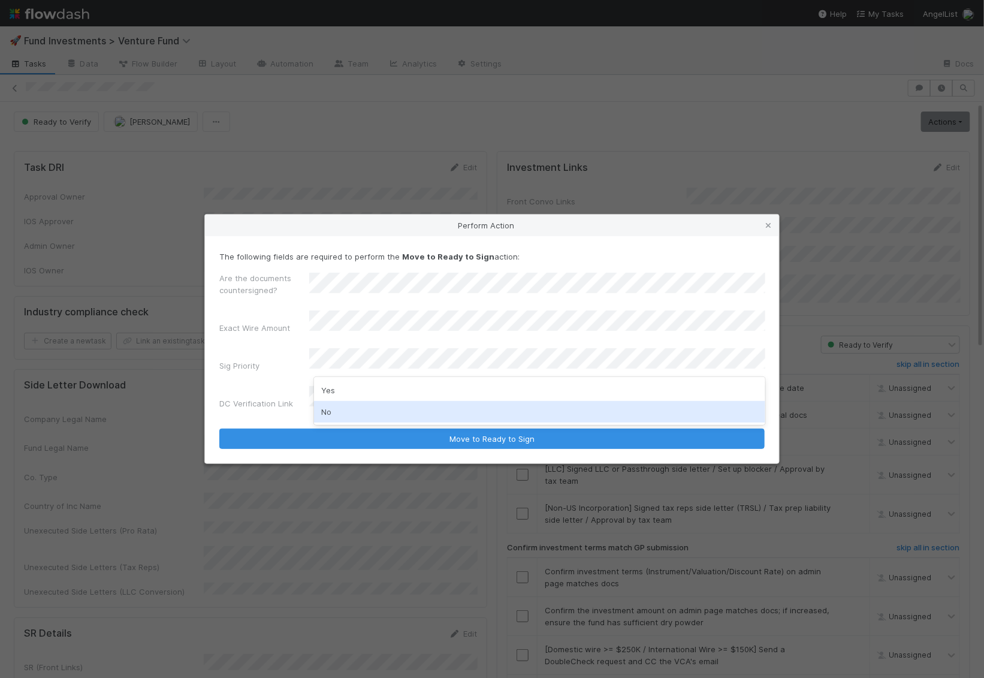
click at [338, 412] on div "No" at bounding box center [539, 412] width 451 height 22
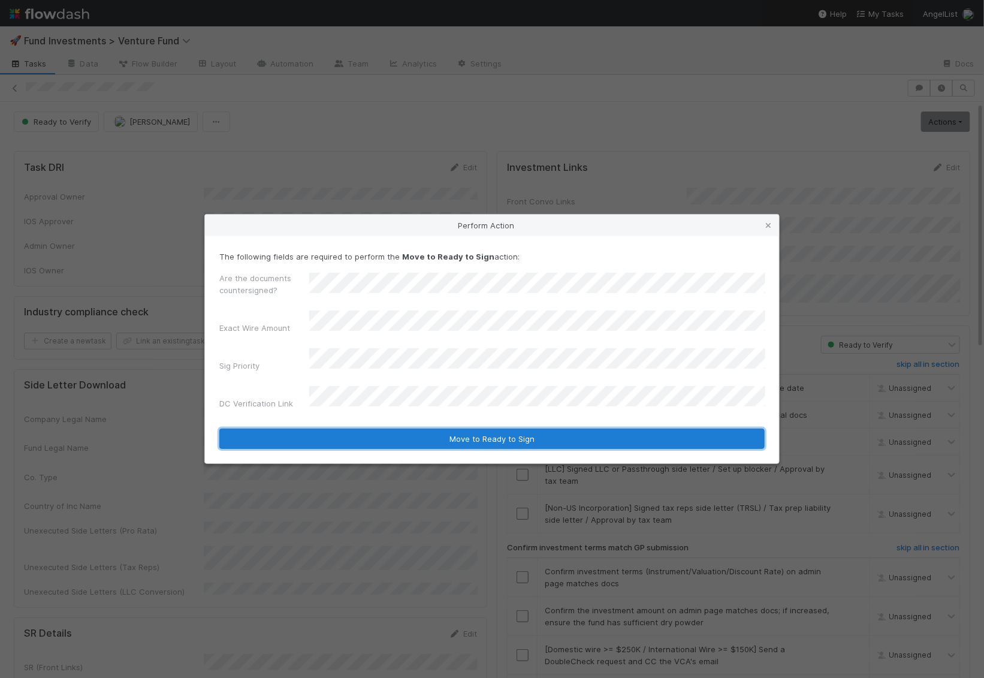
click at [466, 429] on button "Move to Ready to Sign" at bounding box center [491, 439] width 545 height 20
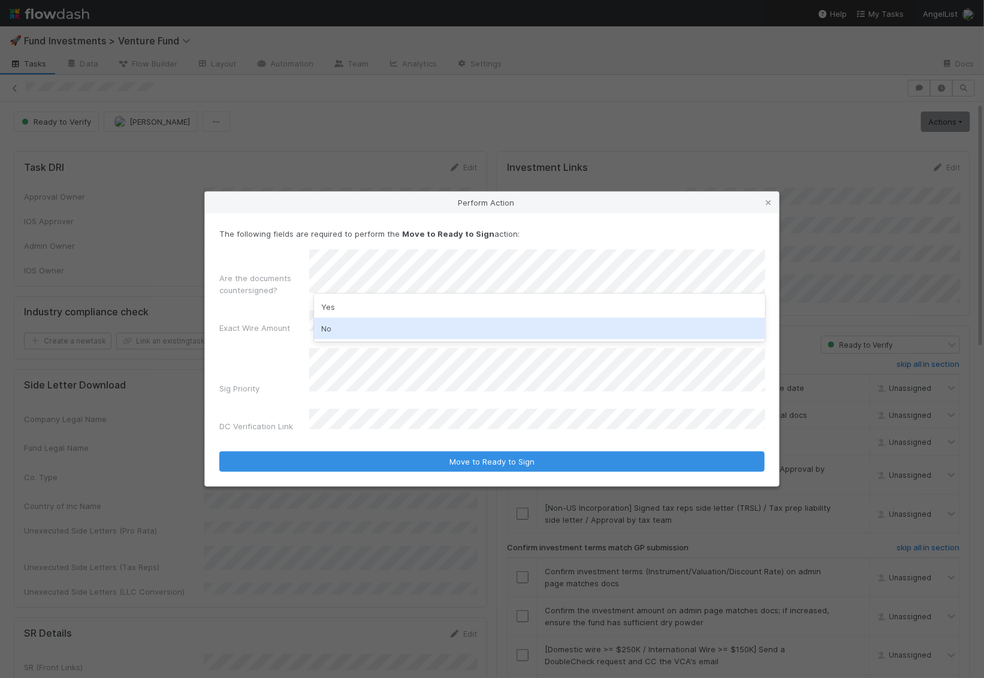
click at [385, 332] on div "No" at bounding box center [539, 329] width 451 height 22
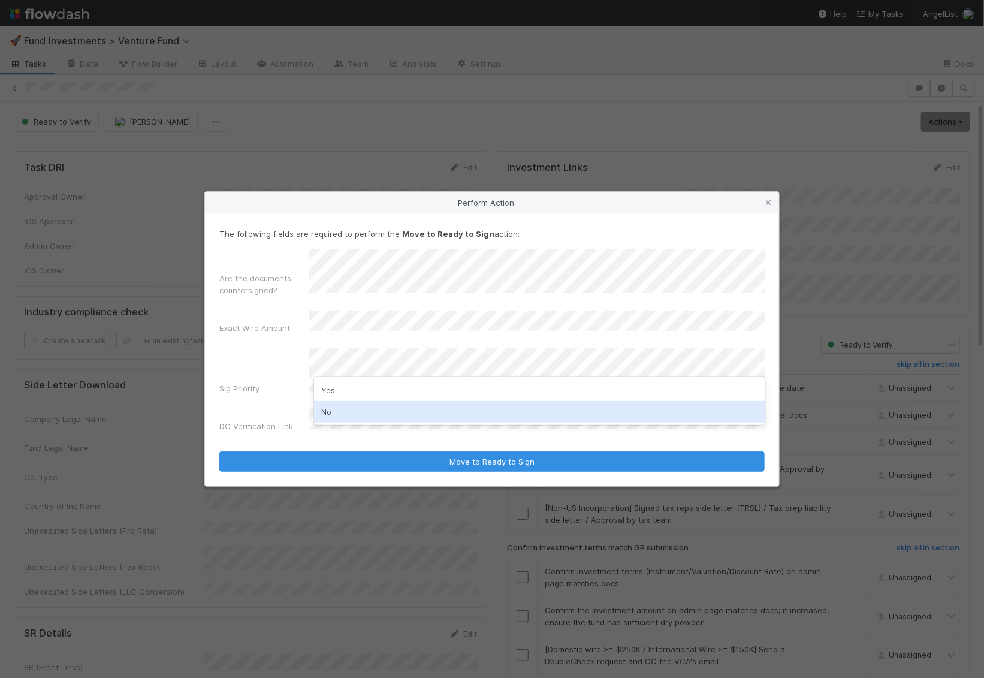
click at [375, 408] on div "No" at bounding box center [539, 412] width 451 height 22
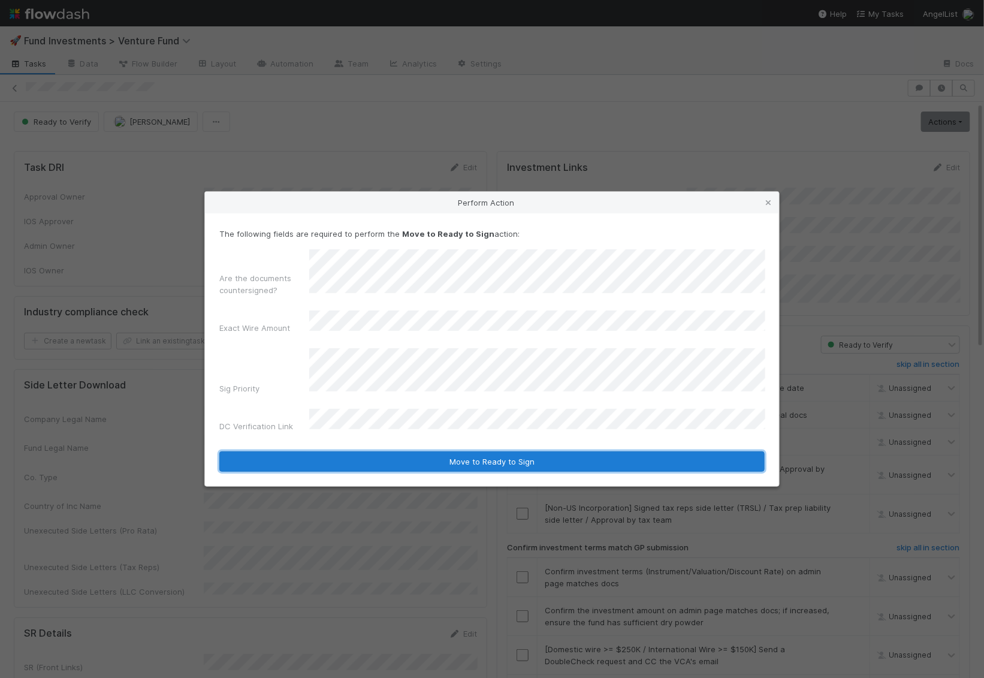
click at [379, 453] on button "Move to Ready to Sign" at bounding box center [491, 461] width 545 height 20
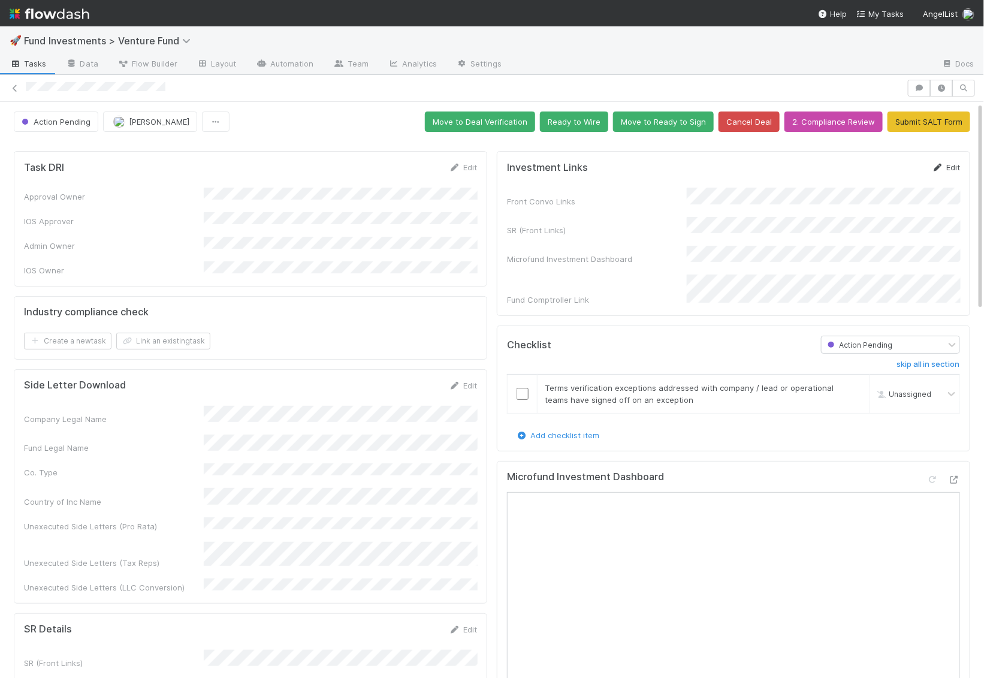
click at [951, 162] on link "Edit" at bounding box center [946, 167] width 28 height 10
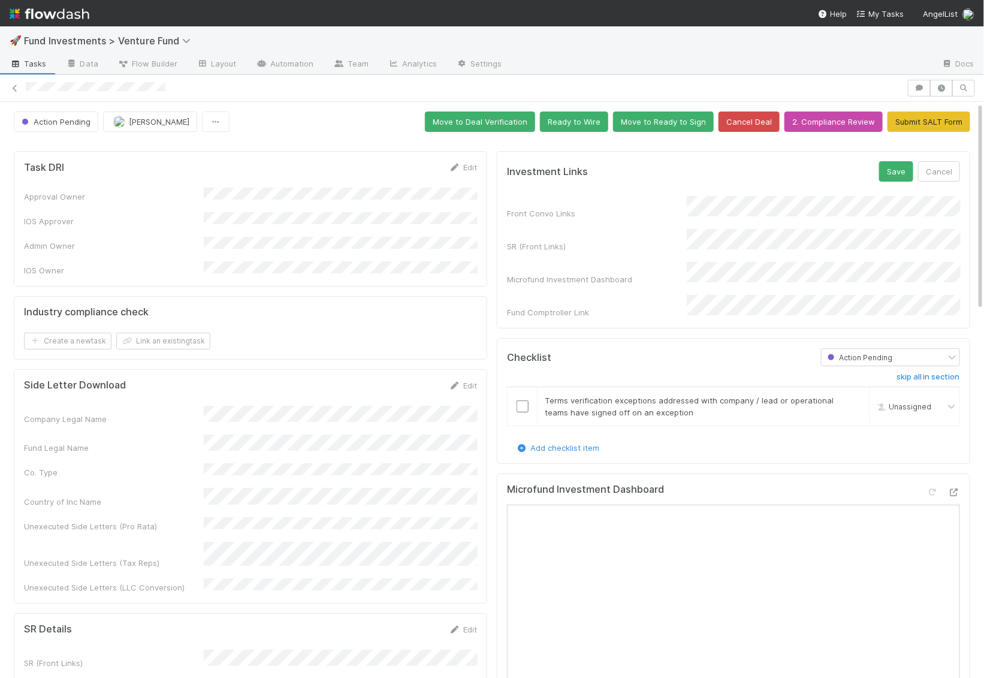
click at [603, 196] on div "Front Convo Links SR (Front Links) Microfund Investment Dashboard Fund Comptrol…" at bounding box center [733, 257] width 453 height 122
click at [887, 167] on button "Save" at bounding box center [896, 171] width 34 height 20
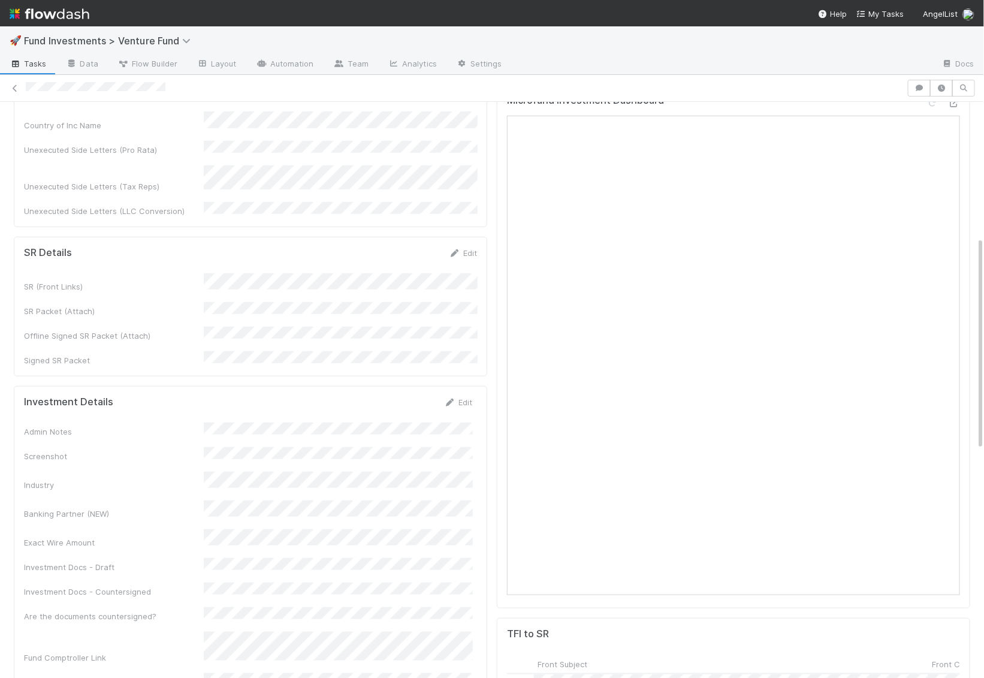
scroll to position [486, 0]
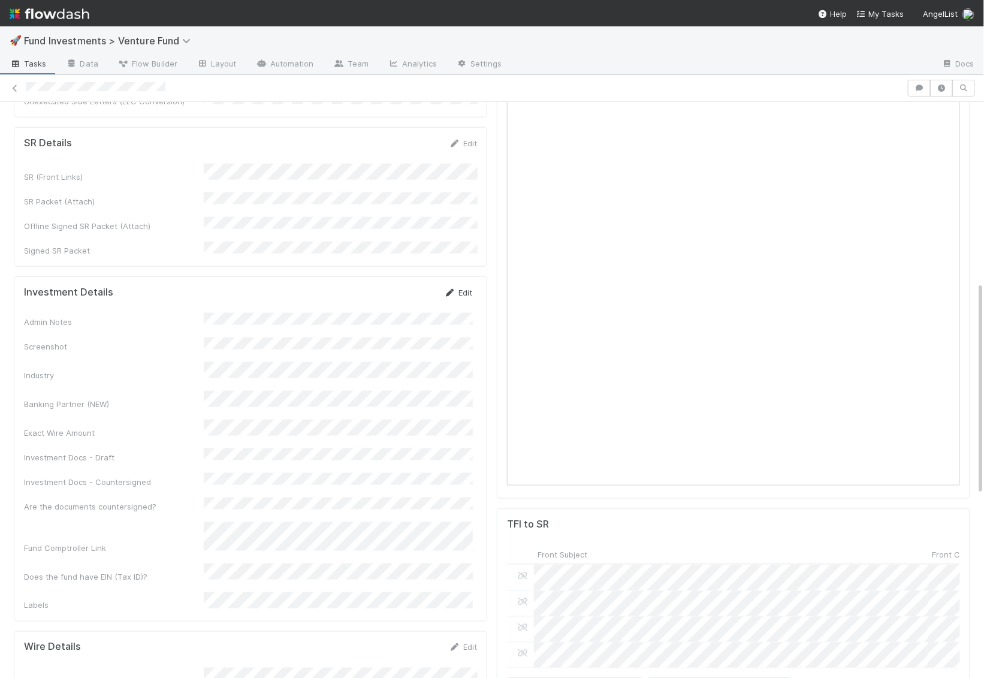
click at [457, 288] on link "Edit" at bounding box center [458, 293] width 28 height 10
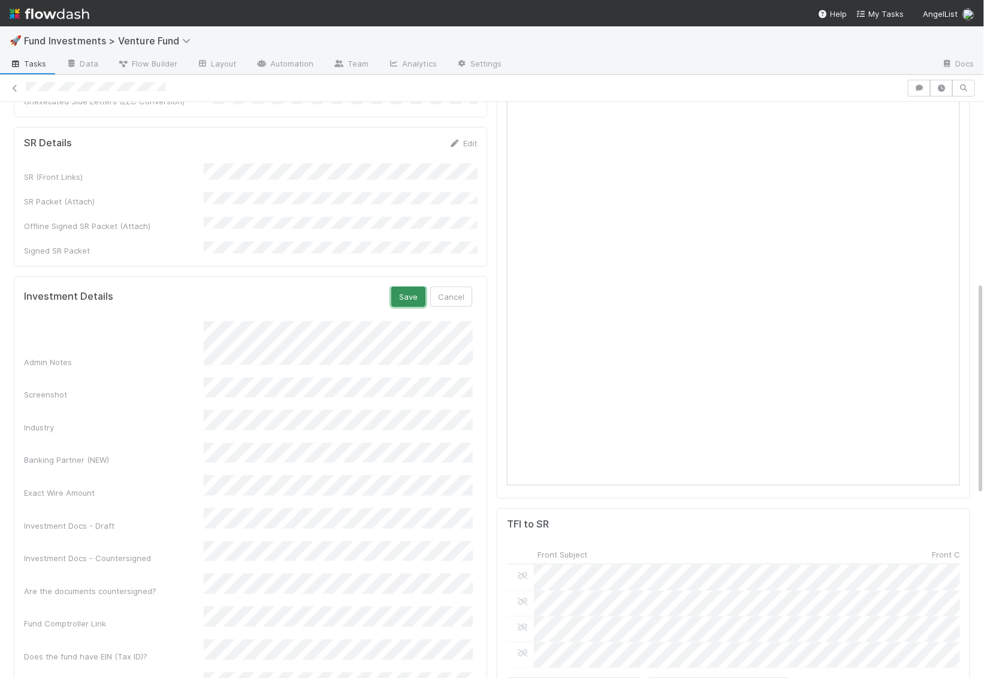
click at [403, 286] on button "Save" at bounding box center [408, 296] width 34 height 20
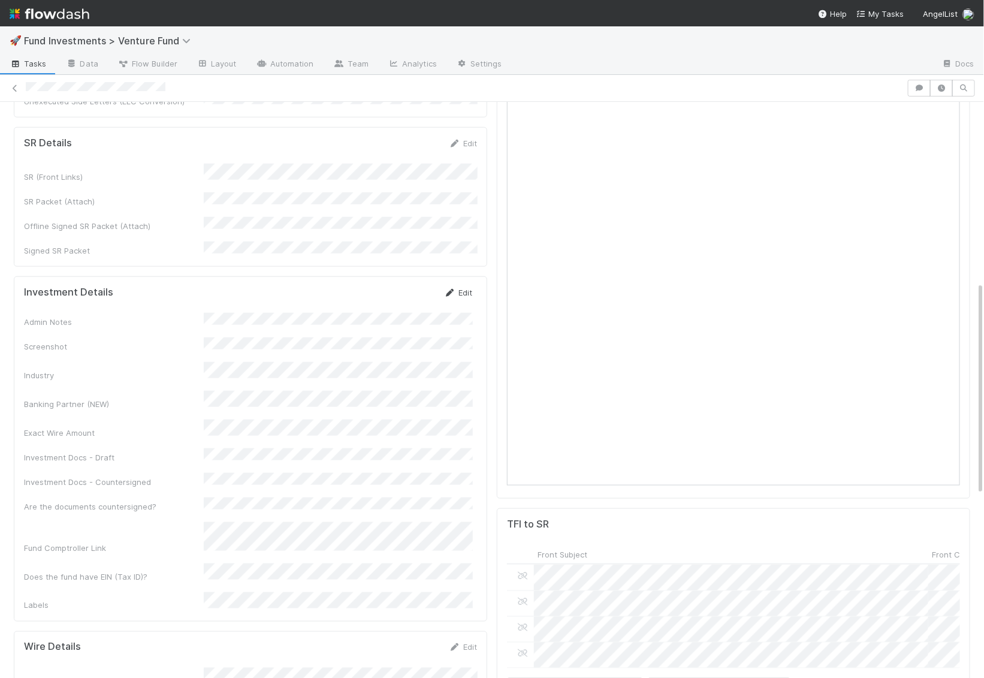
click at [462, 288] on link "Edit" at bounding box center [458, 293] width 28 height 10
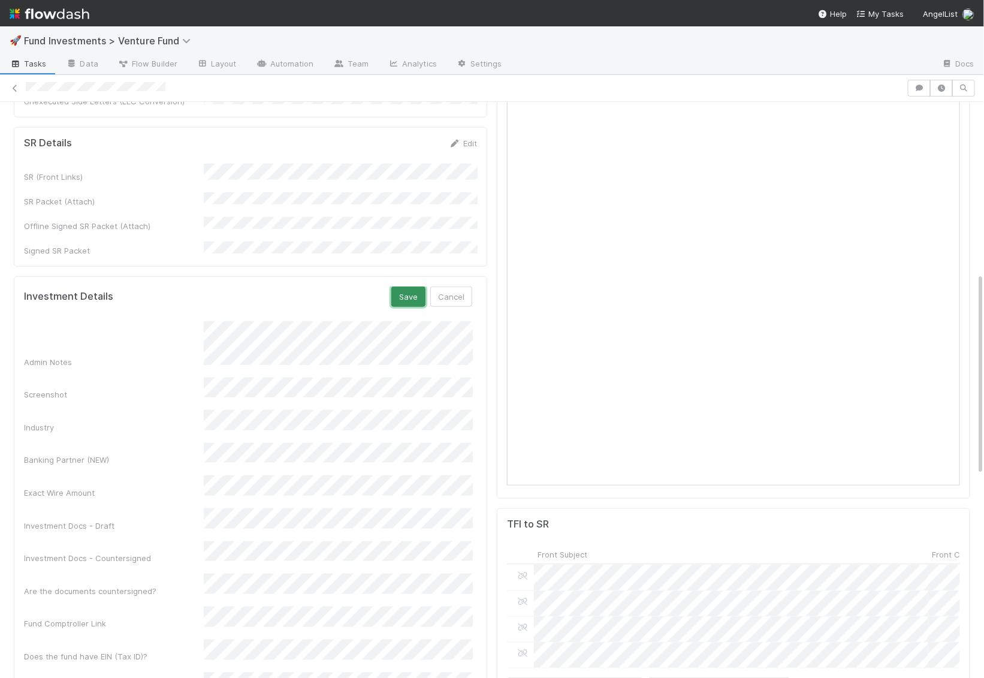
click at [421, 286] on button "Save" at bounding box center [408, 296] width 34 height 20
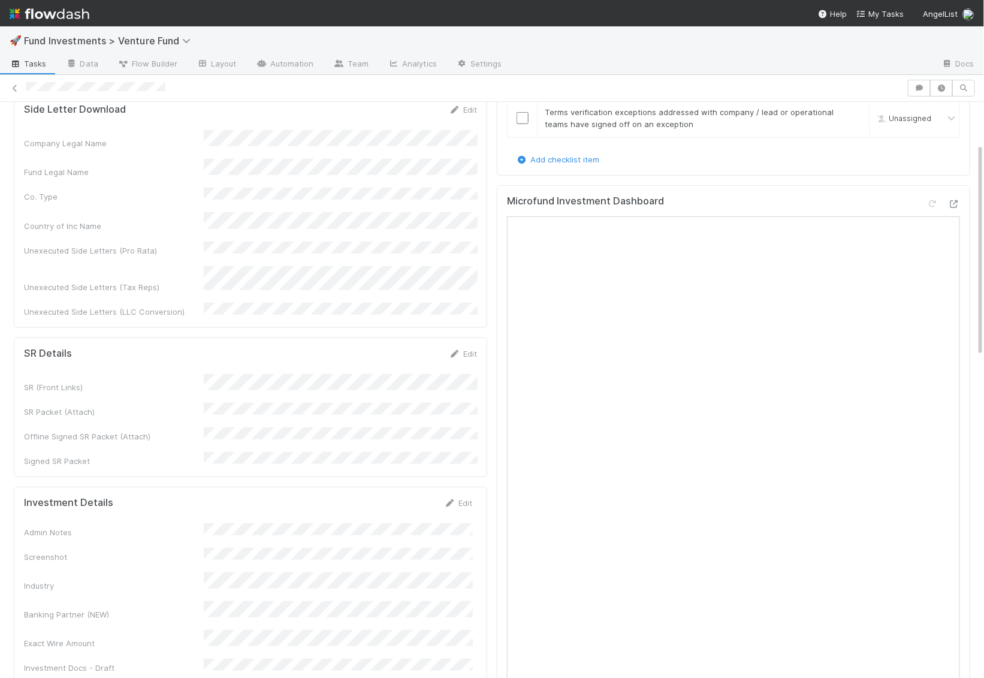
scroll to position [0, 0]
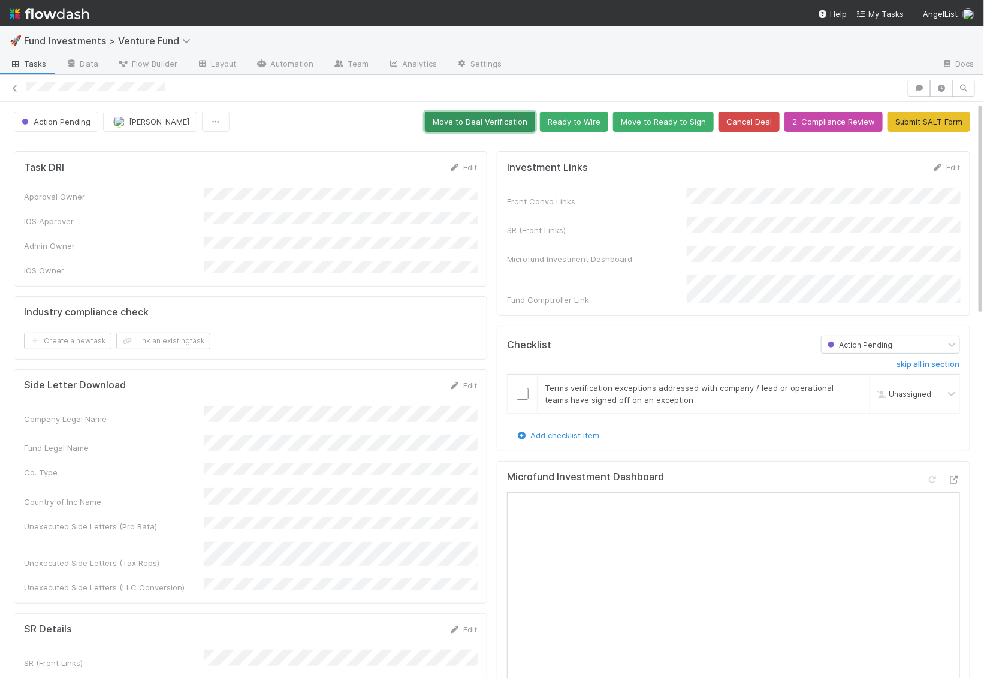
click at [487, 125] on button "Move to Deal Verification" at bounding box center [480, 121] width 110 height 20
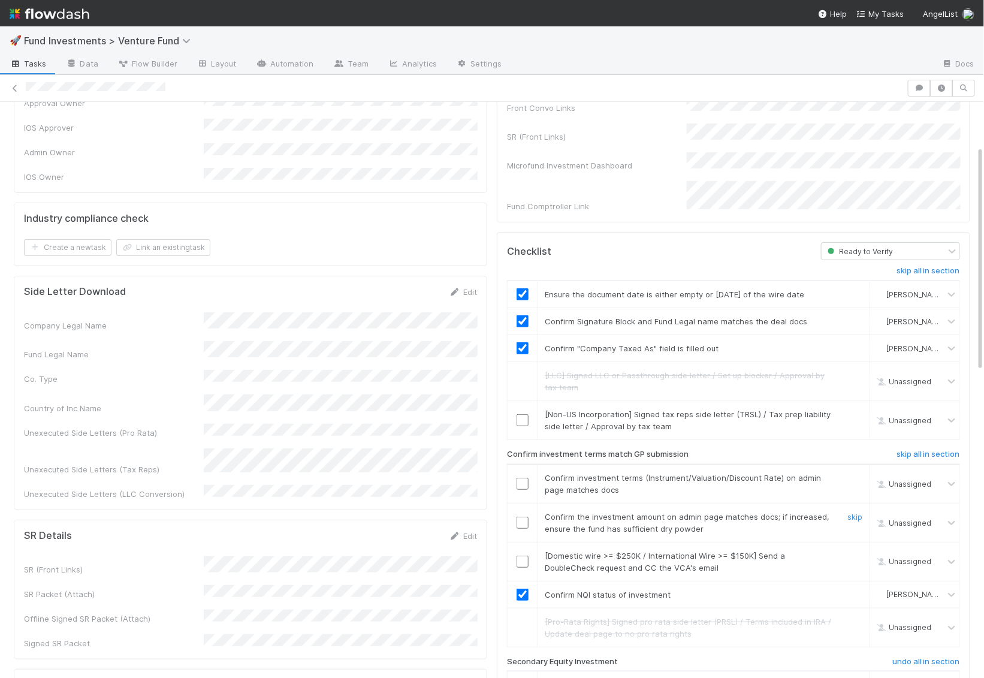
scroll to position [119, 0]
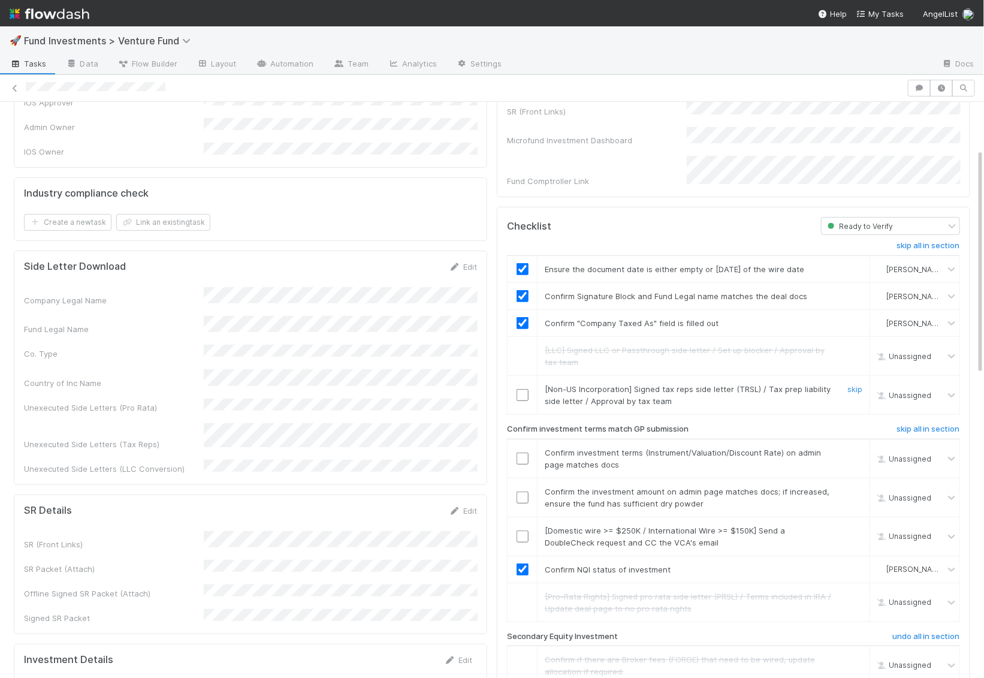
click at [519, 389] on input "checkbox" at bounding box center [523, 395] width 12 height 12
click at [524, 453] on input "checkbox" at bounding box center [523, 459] width 12 height 12
click at [524, 491] on input "checkbox" at bounding box center [523, 497] width 12 height 12
click at [525, 530] on input "checkbox" at bounding box center [523, 536] width 12 height 12
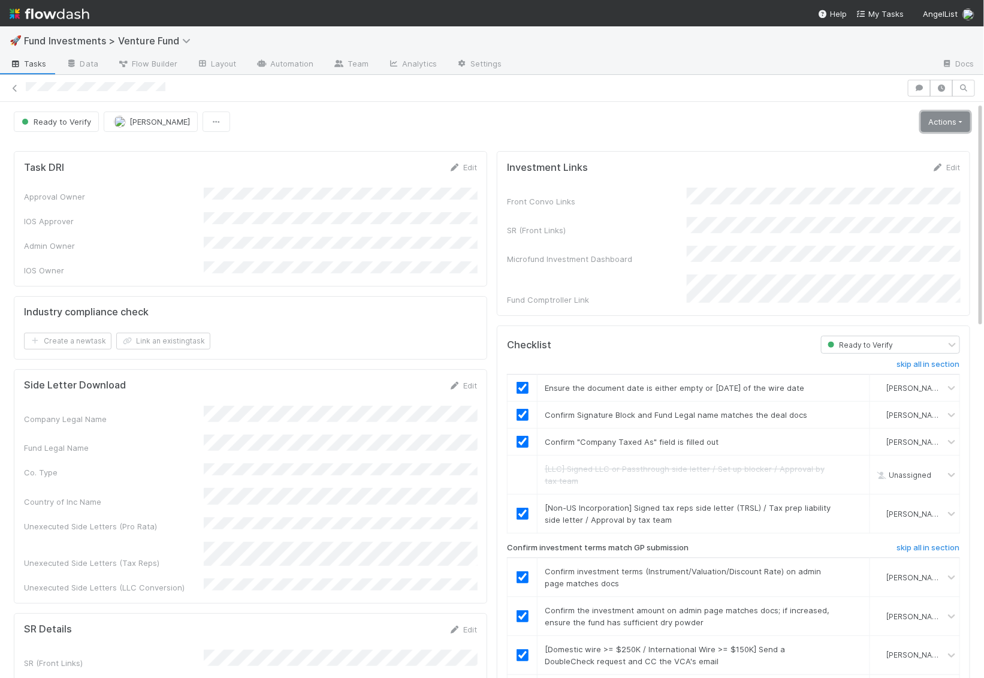
click at [942, 125] on link "Actions" at bounding box center [945, 121] width 49 height 20
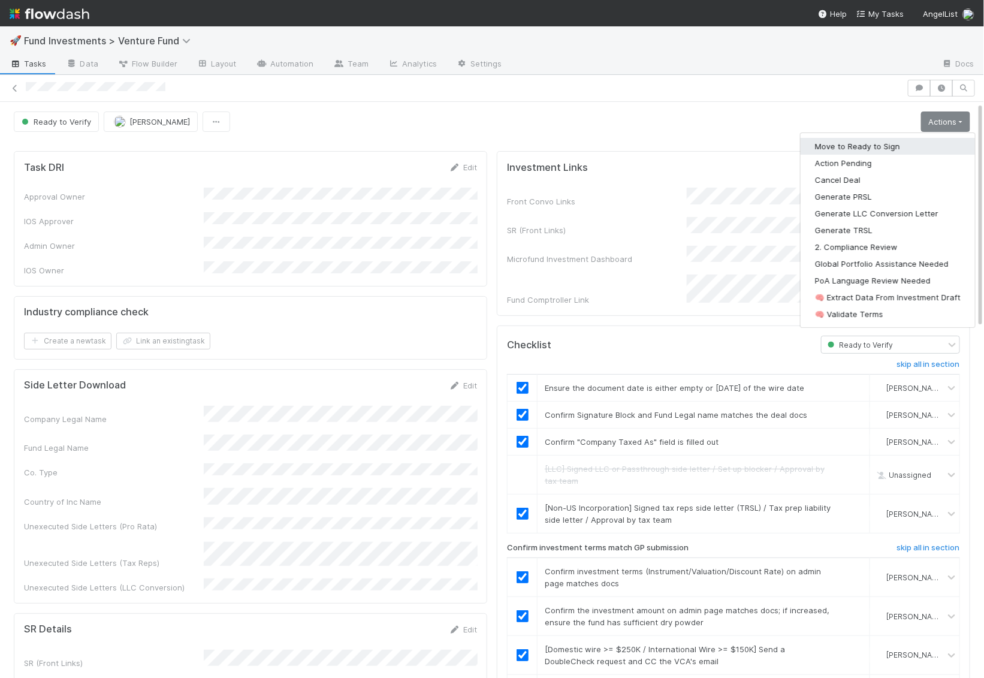
click at [897, 151] on button "Move to Ready to Sign" at bounding box center [888, 146] width 174 height 17
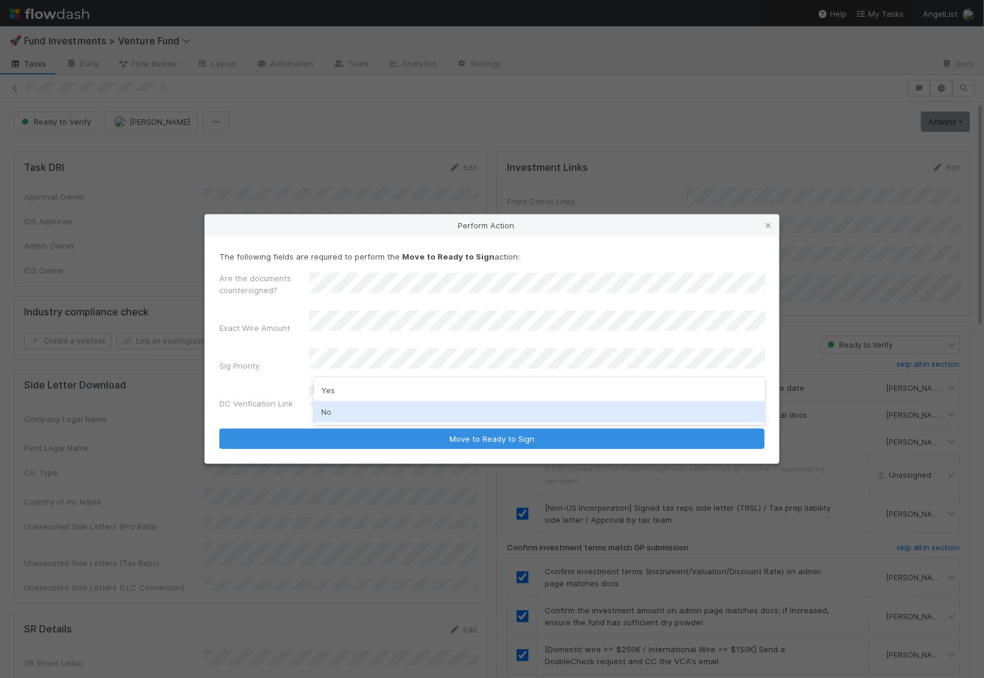
click at [381, 414] on div "No" at bounding box center [539, 412] width 451 height 22
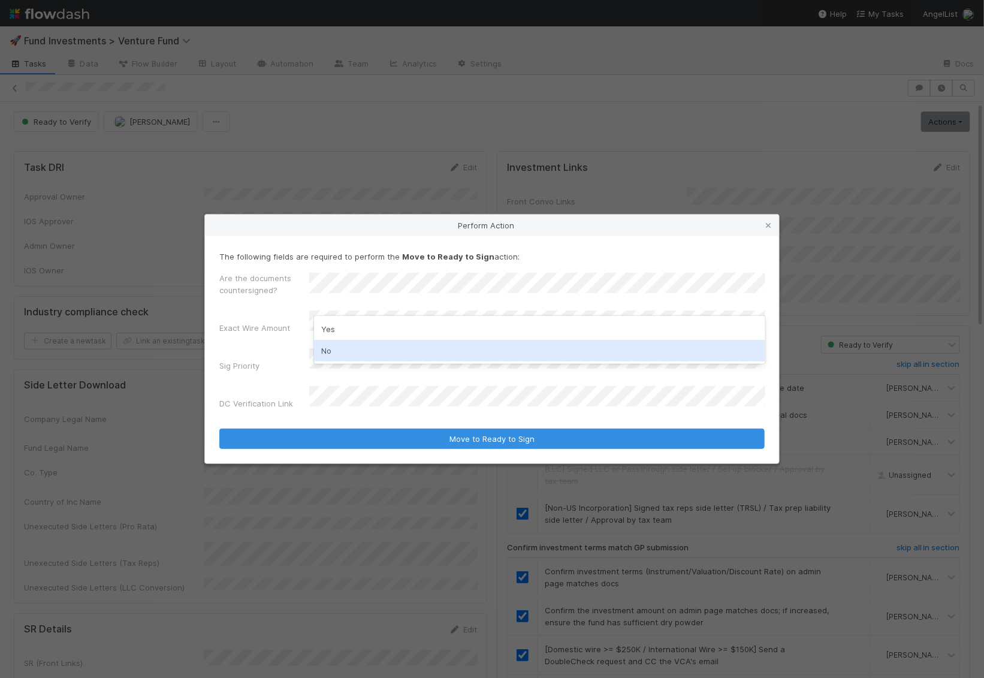
click at [363, 349] on div "No" at bounding box center [539, 351] width 451 height 22
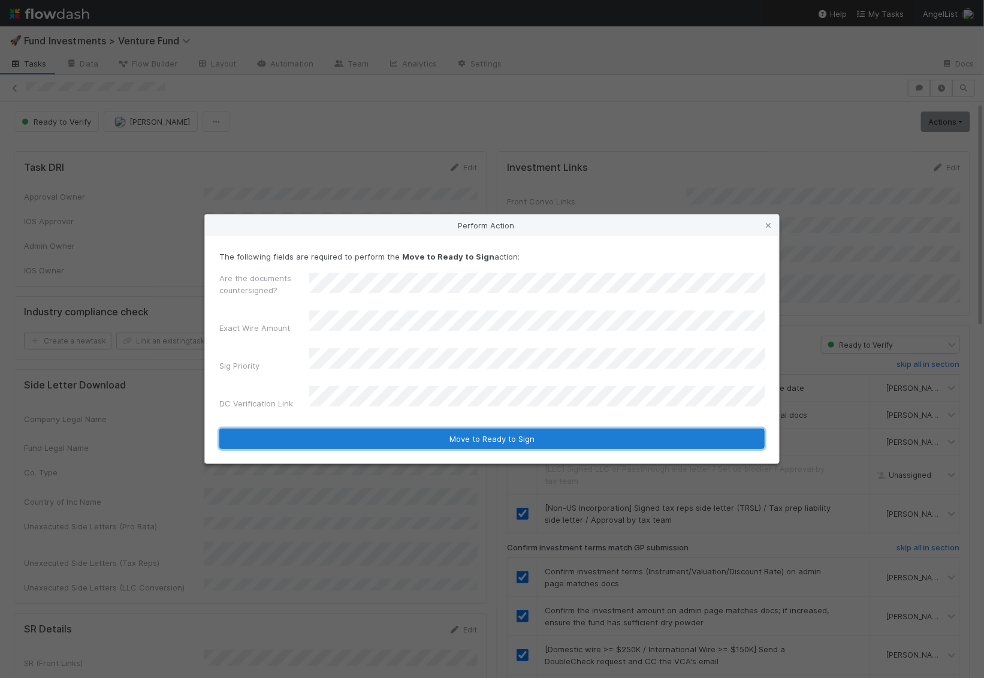
click at [379, 429] on button "Move to Ready to Sign" at bounding box center [491, 439] width 545 height 20
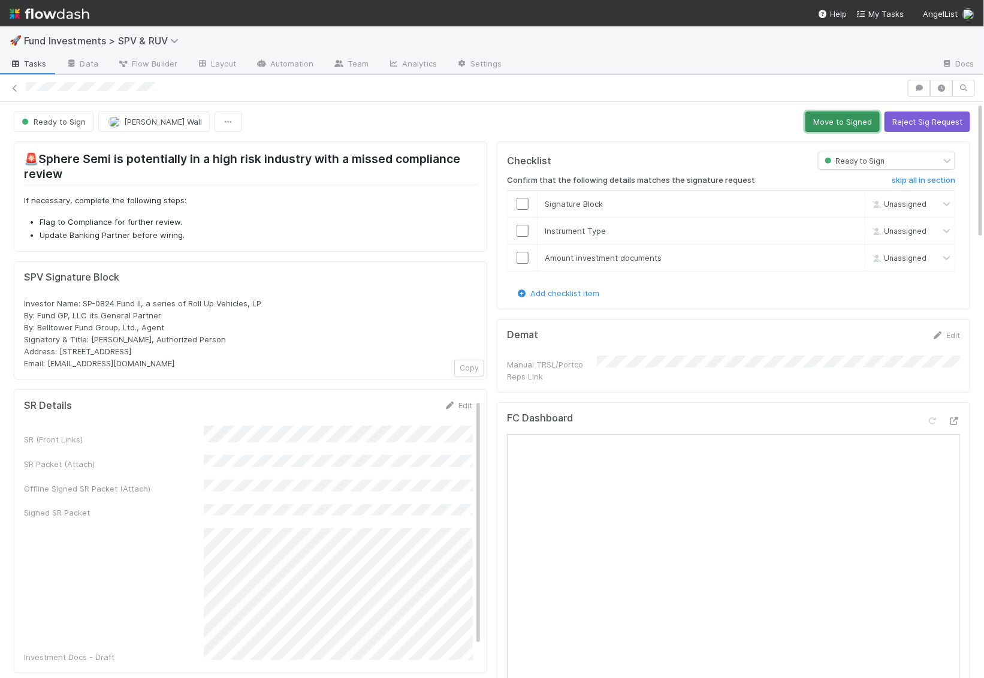
click at [836, 116] on button "Move to Signed" at bounding box center [843, 121] width 74 height 20
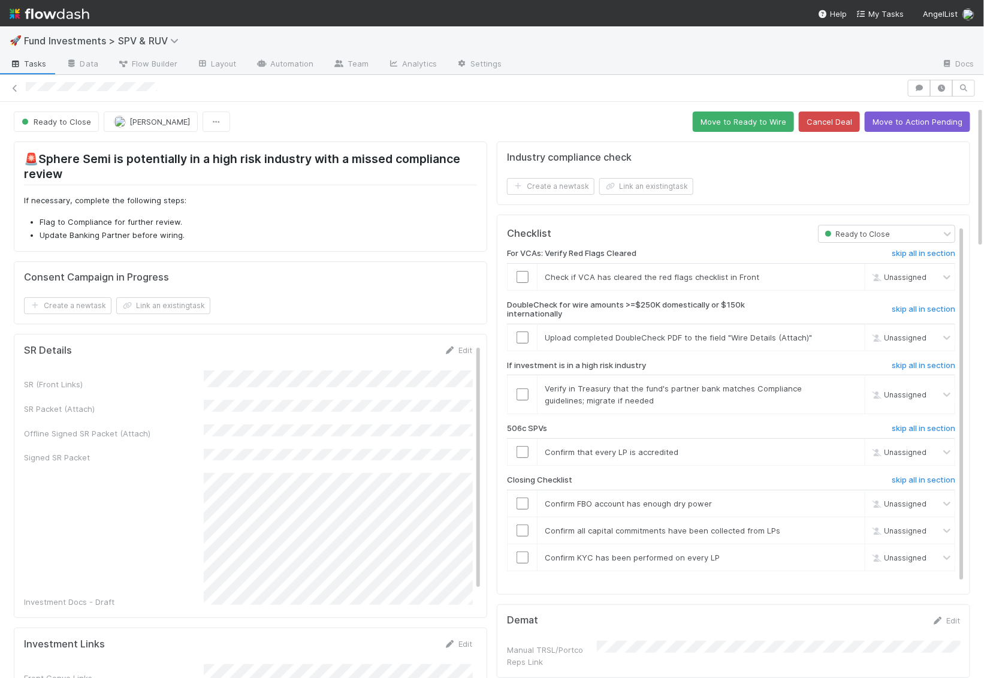
scroll to position [29, 0]
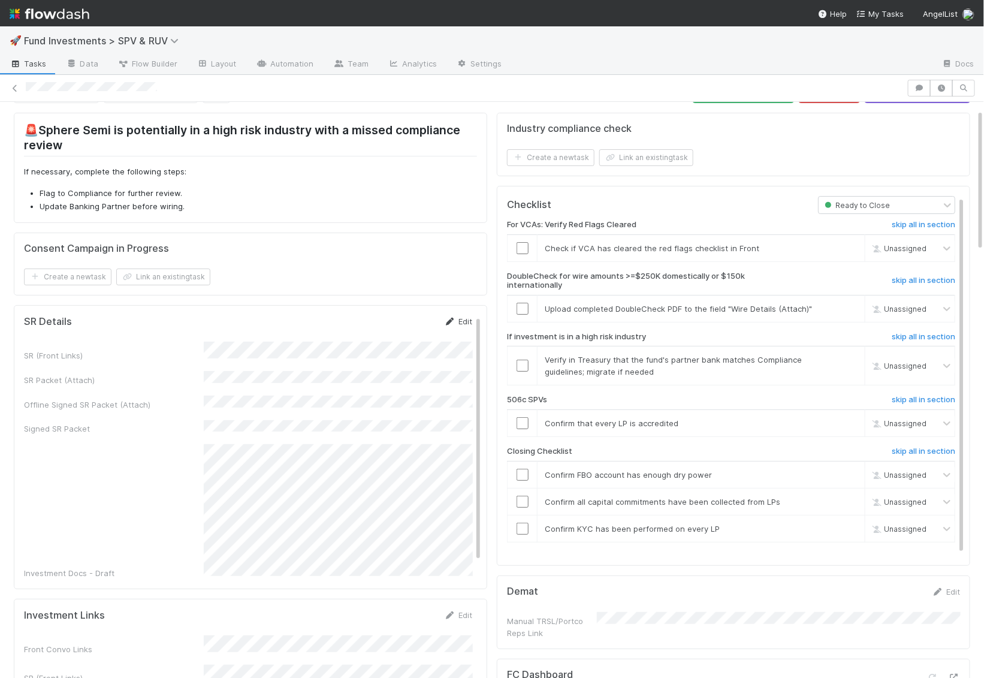
click at [457, 316] on link "Edit" at bounding box center [458, 321] width 28 height 10
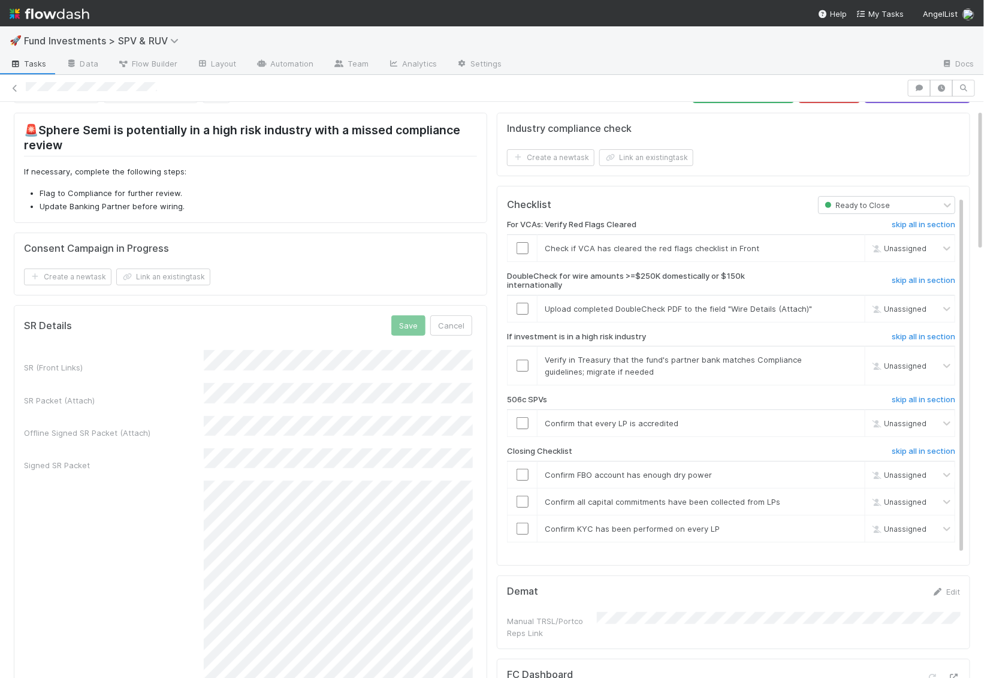
click at [412, 325] on button "Save" at bounding box center [408, 325] width 34 height 20
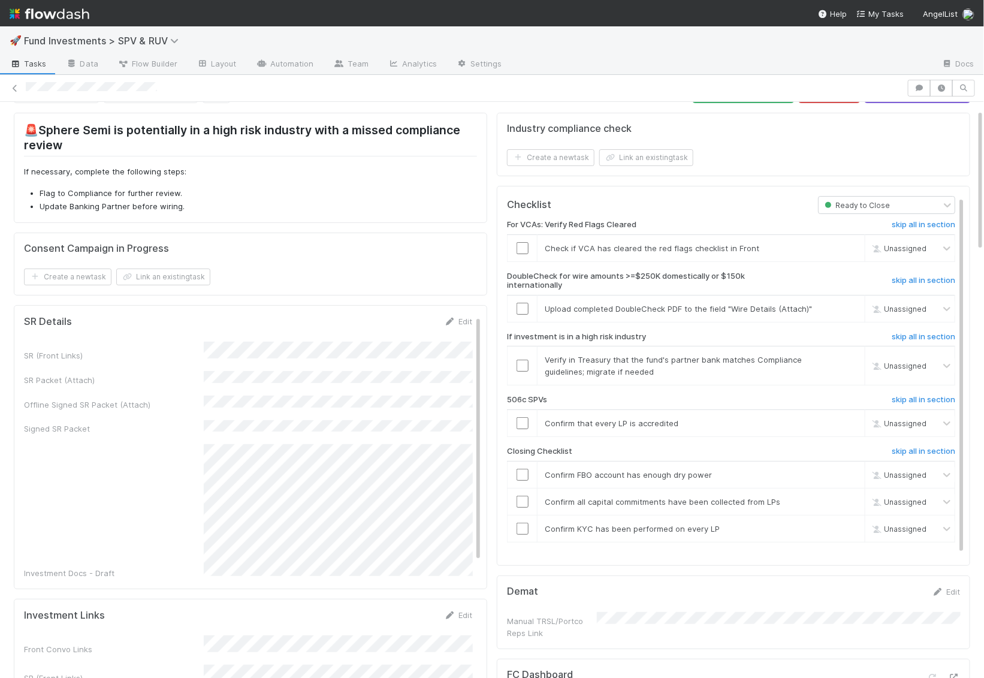
scroll to position [0, 0]
